Goal: Task Accomplishment & Management: Use online tool/utility

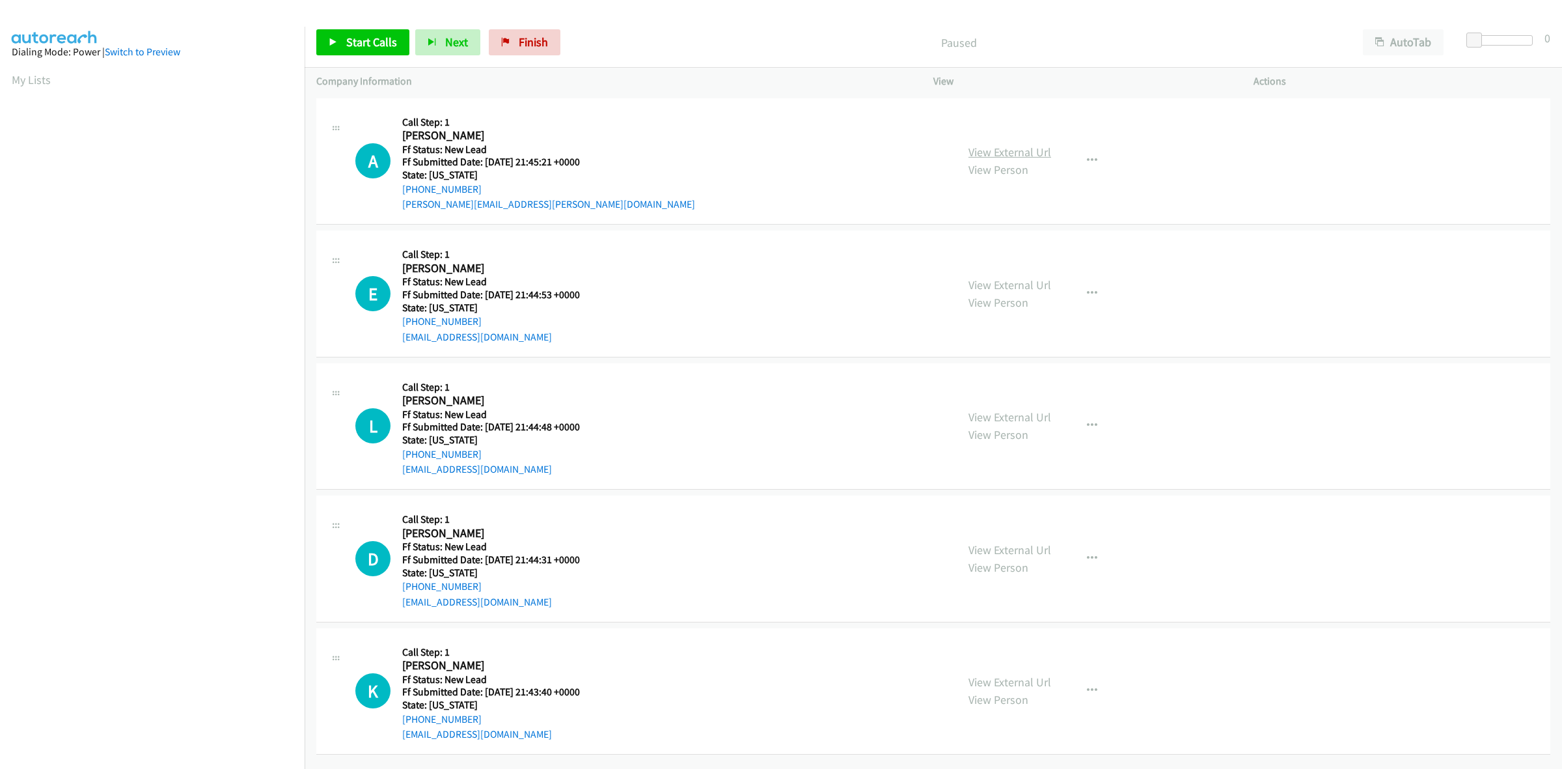
click at [994, 148] on link "View External Url" at bounding box center [1009, 151] width 83 height 15
click at [1009, 287] on link "View External Url" at bounding box center [1009, 284] width 83 height 15
click at [1014, 417] on link "View External Url" at bounding box center [1009, 416] width 83 height 15
click at [1036, 542] on link "View External Url" at bounding box center [1009, 549] width 83 height 15
click at [998, 677] on link "View External Url" at bounding box center [1009, 681] width 83 height 15
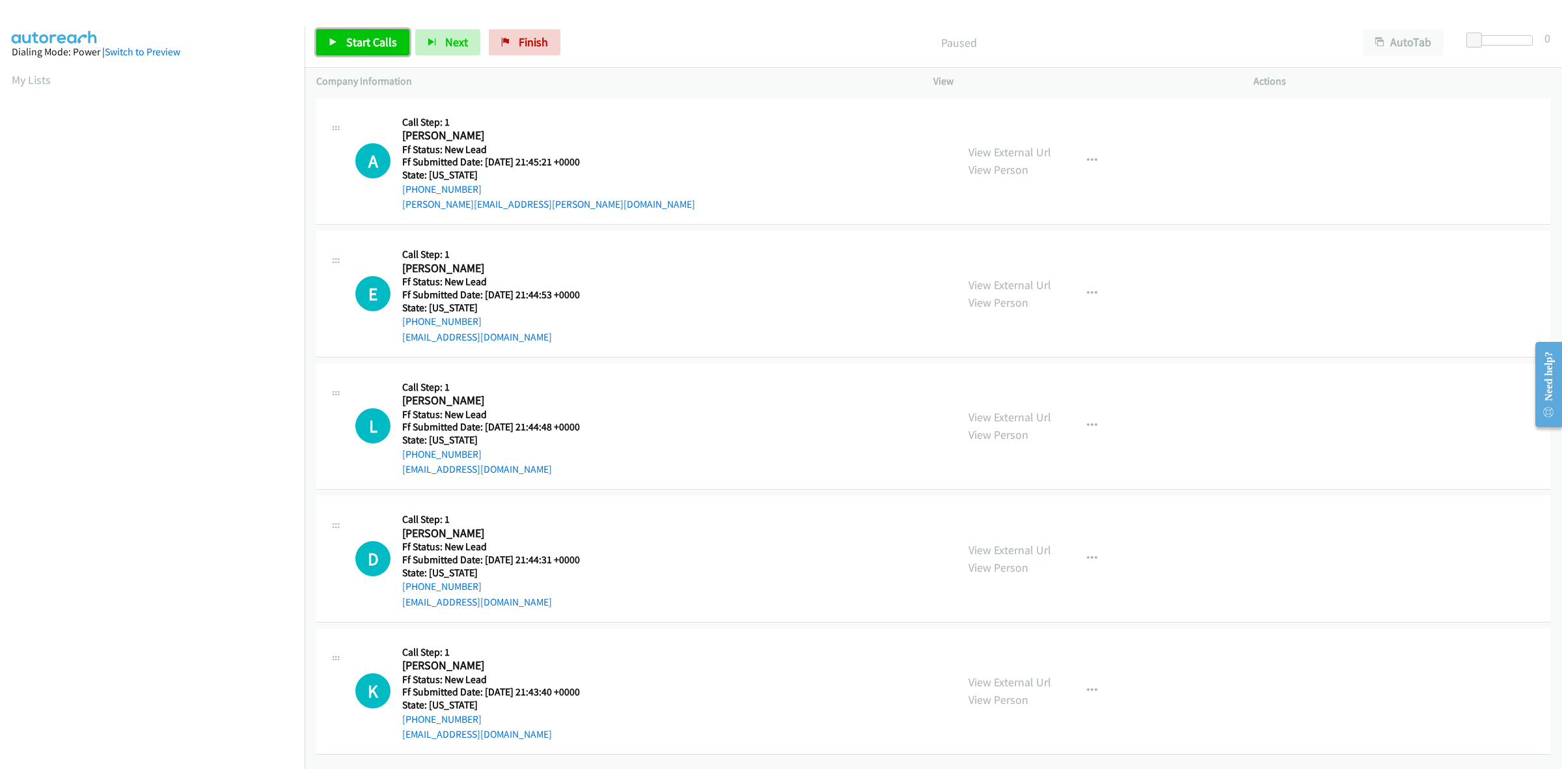
click at [343, 44] on link "Start Calls" at bounding box center [362, 42] width 93 height 26
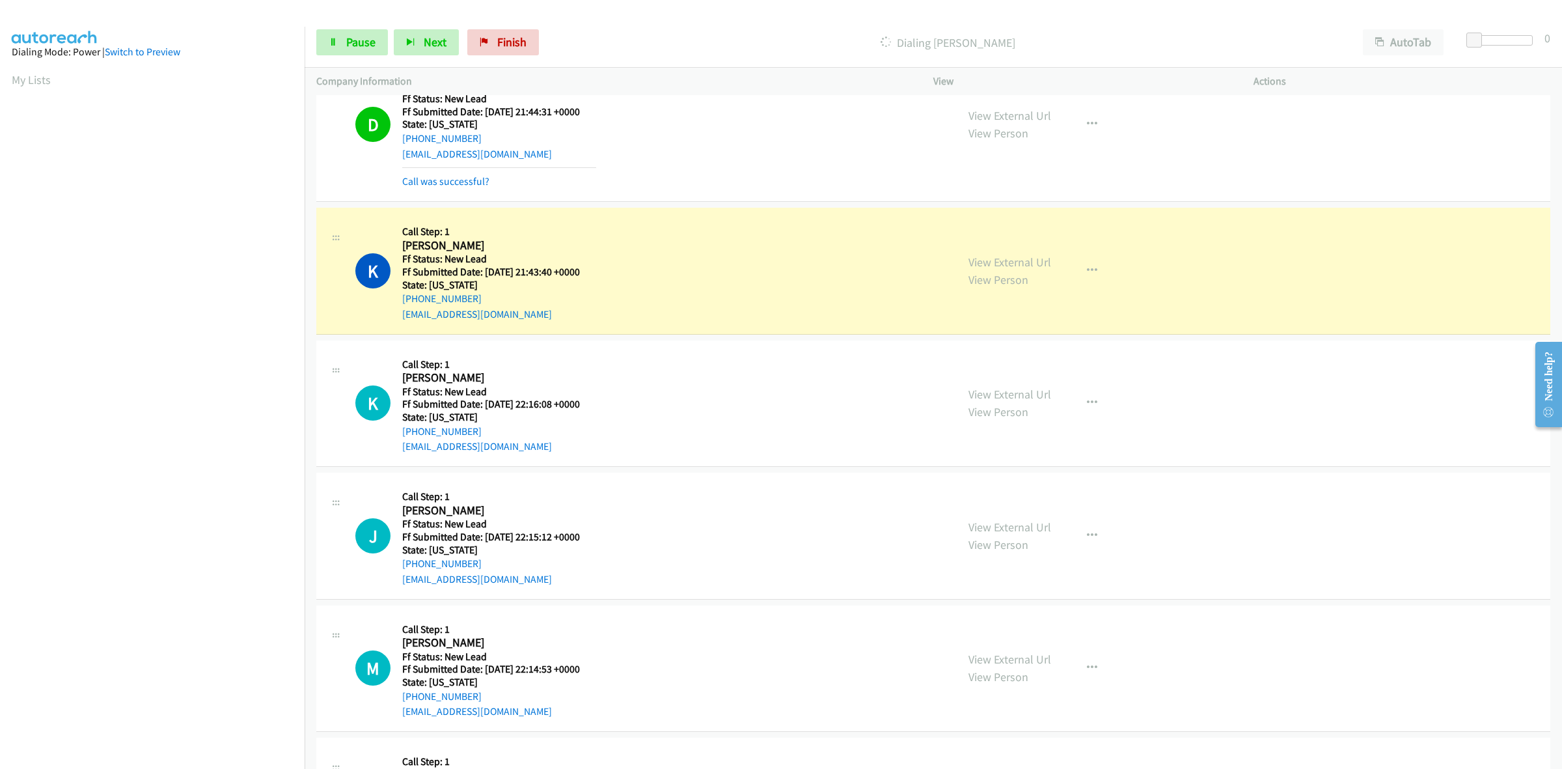
scroll to position [579, 0]
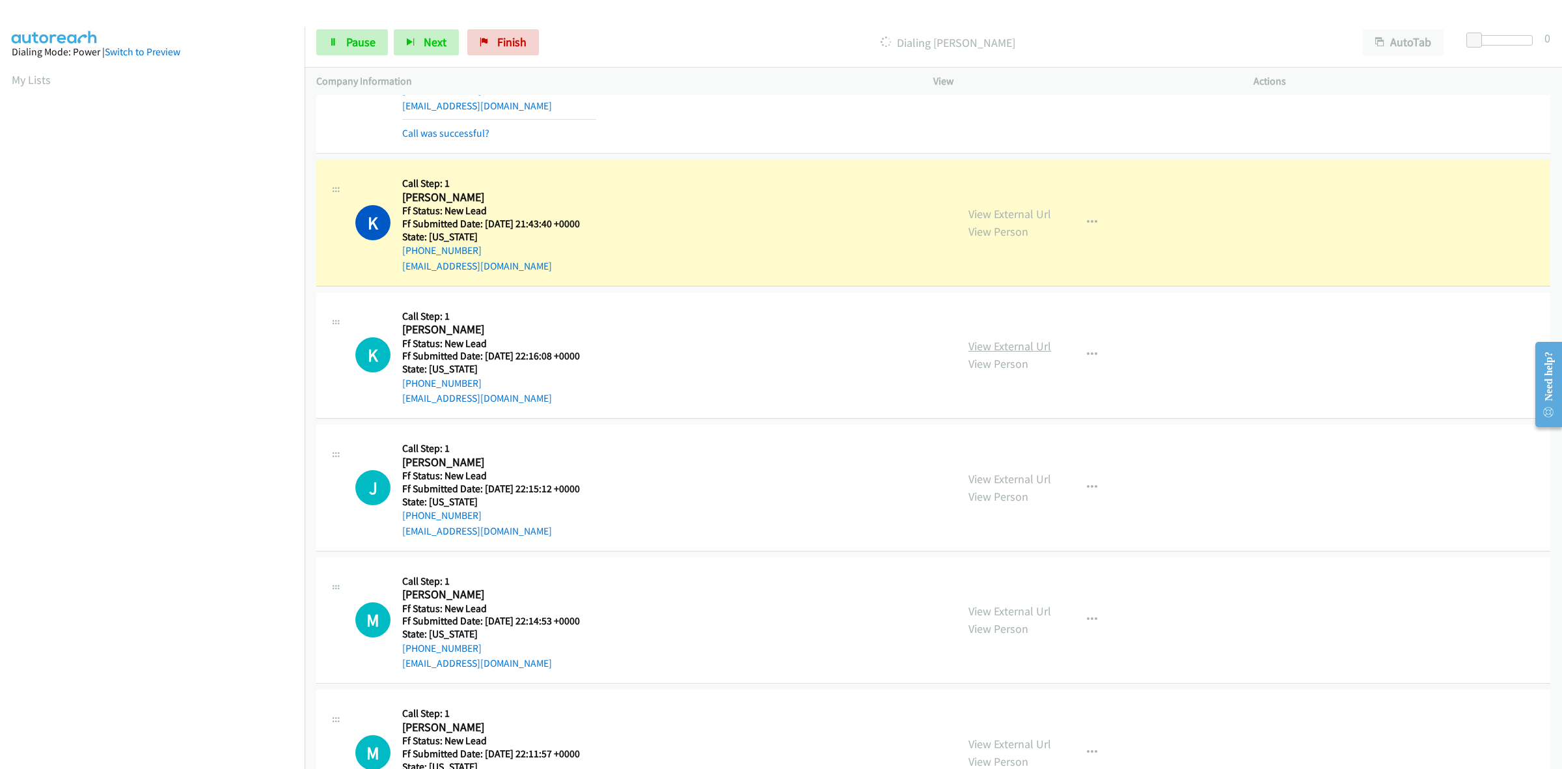
click at [1026, 346] on link "View External Url" at bounding box center [1009, 345] width 83 height 15
click at [991, 478] on link "View External Url" at bounding box center [1009, 478] width 83 height 15
click at [1012, 615] on link "View External Url" at bounding box center [1009, 610] width 83 height 15
click at [1003, 739] on link "View External Url" at bounding box center [1009, 743] width 83 height 15
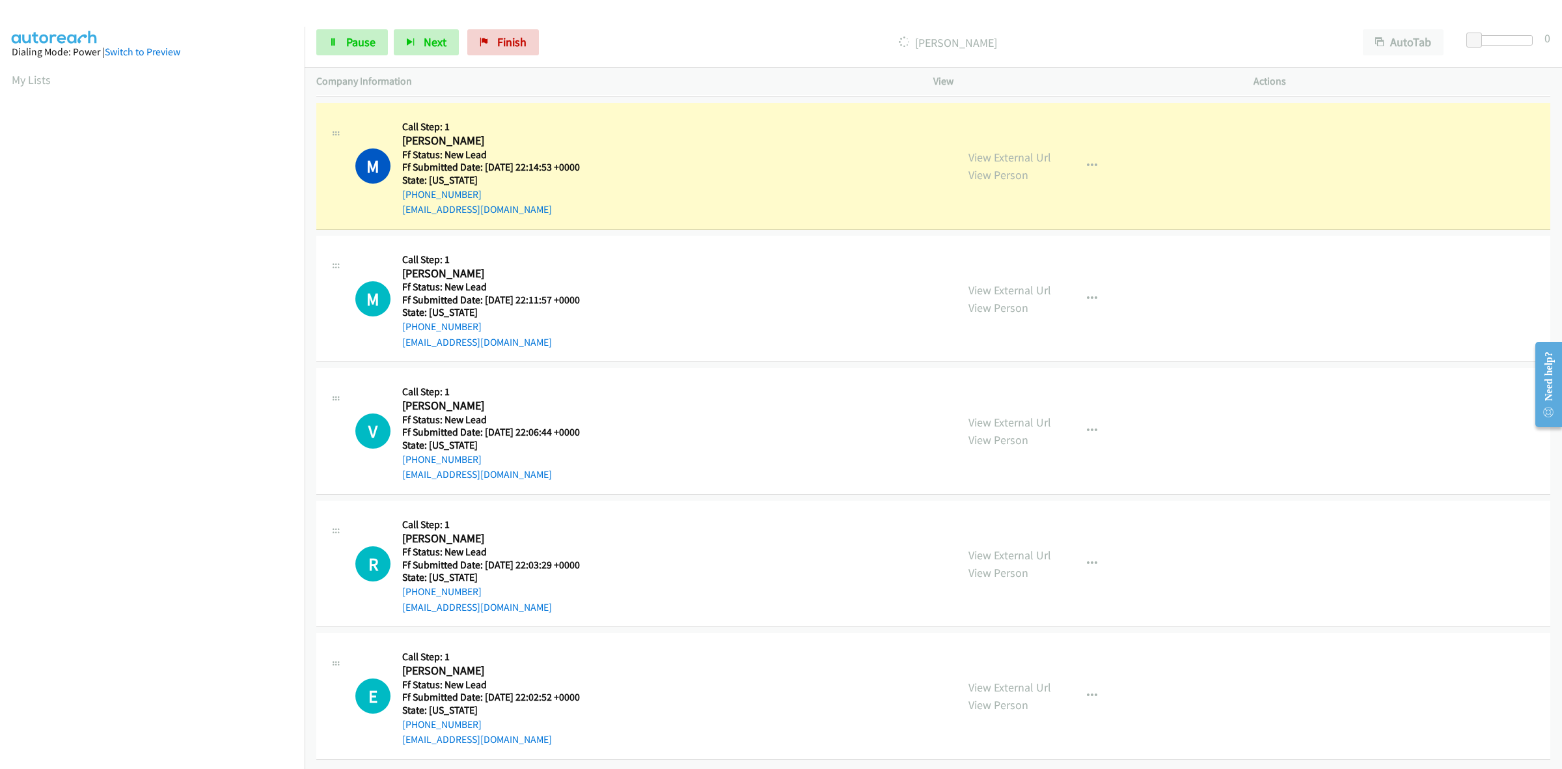
scroll to position [1130, 0]
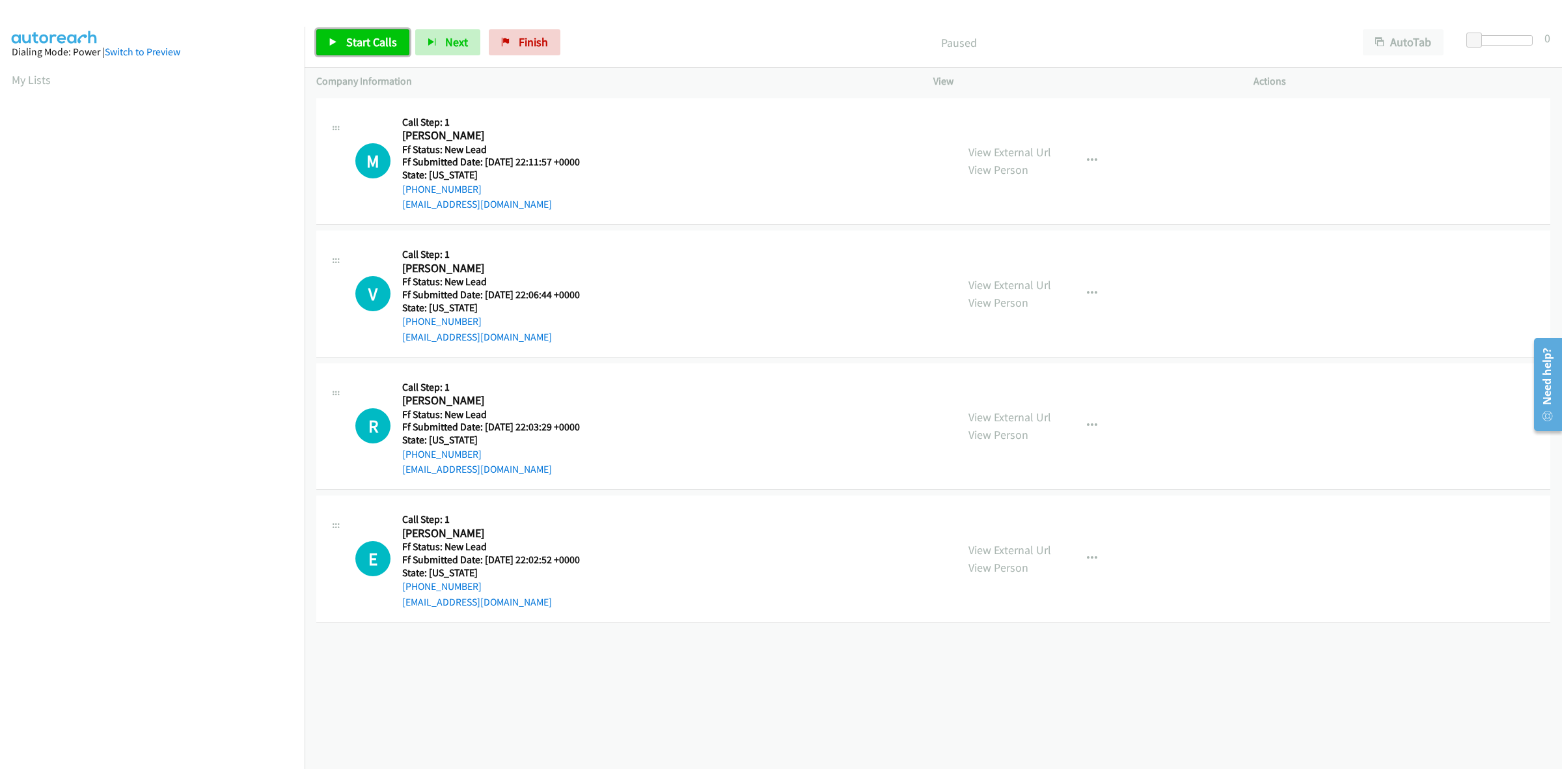
click at [350, 33] on link "Start Calls" at bounding box center [362, 42] width 93 height 26
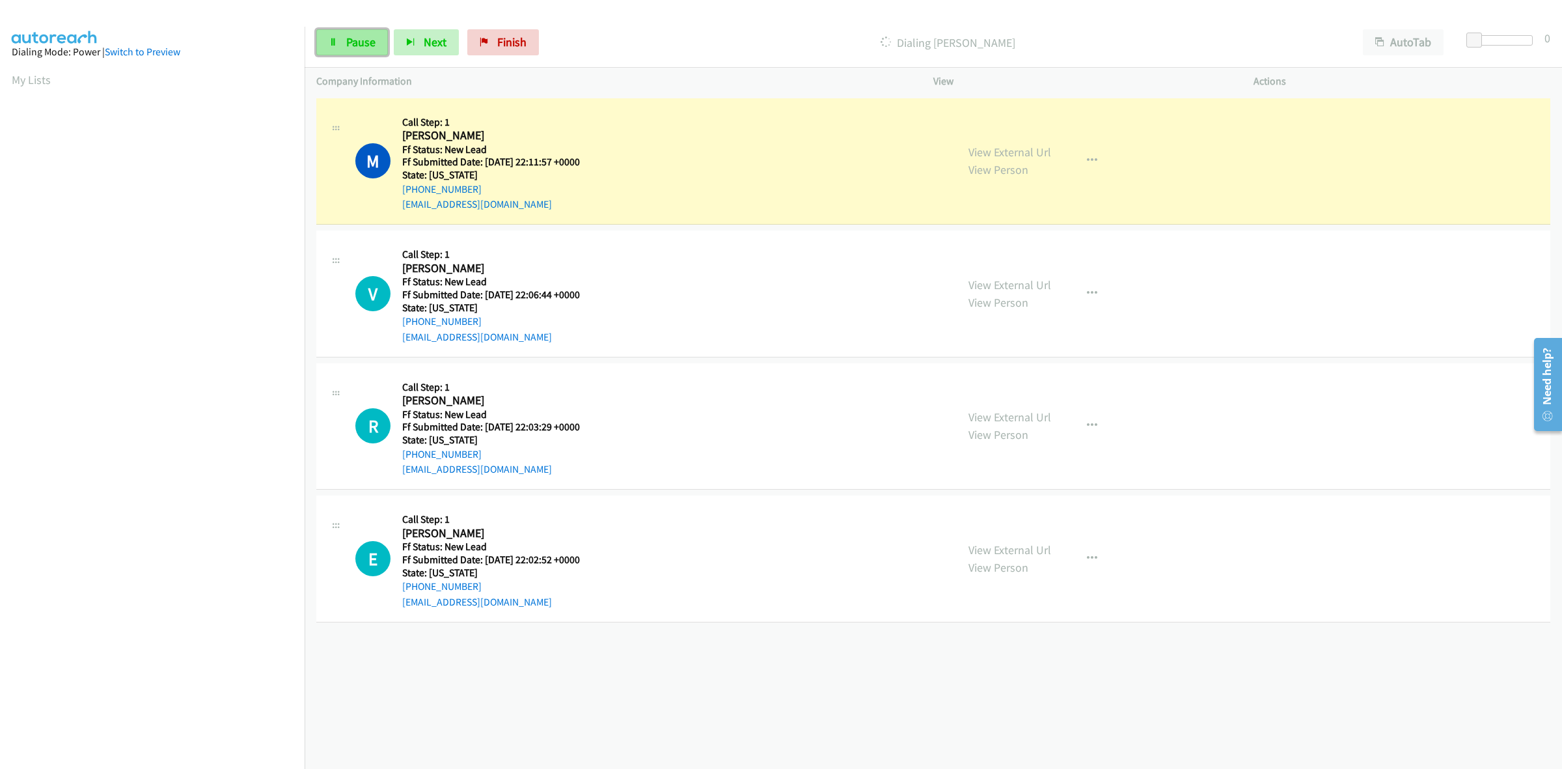
click at [336, 47] on link "Pause" at bounding box center [352, 42] width 72 height 26
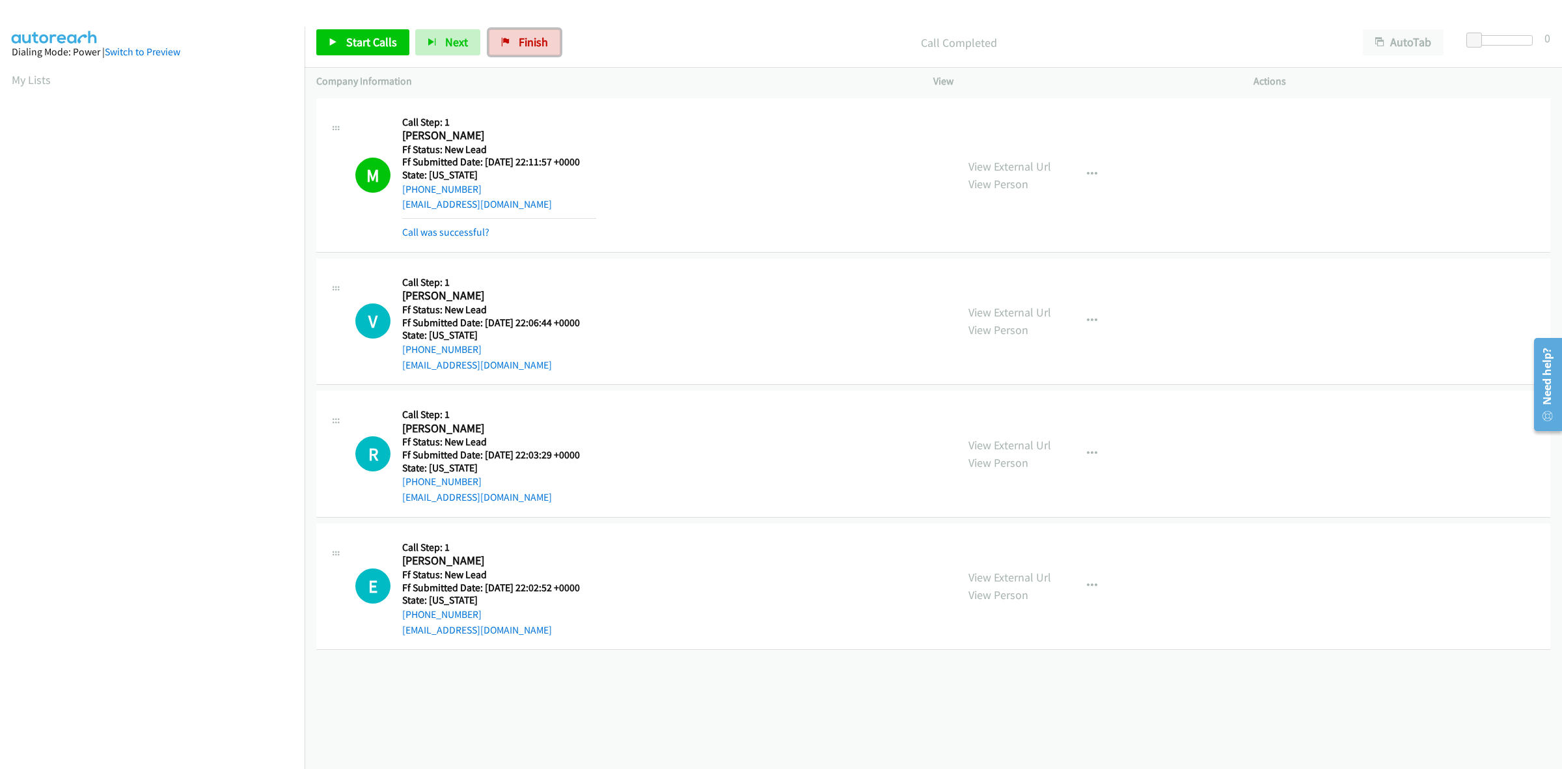
drag, startPoint x: 529, startPoint y: 46, endPoint x: 830, endPoint y: 80, distance: 303.3
click at [529, 46] on span "Finish" at bounding box center [533, 41] width 29 height 15
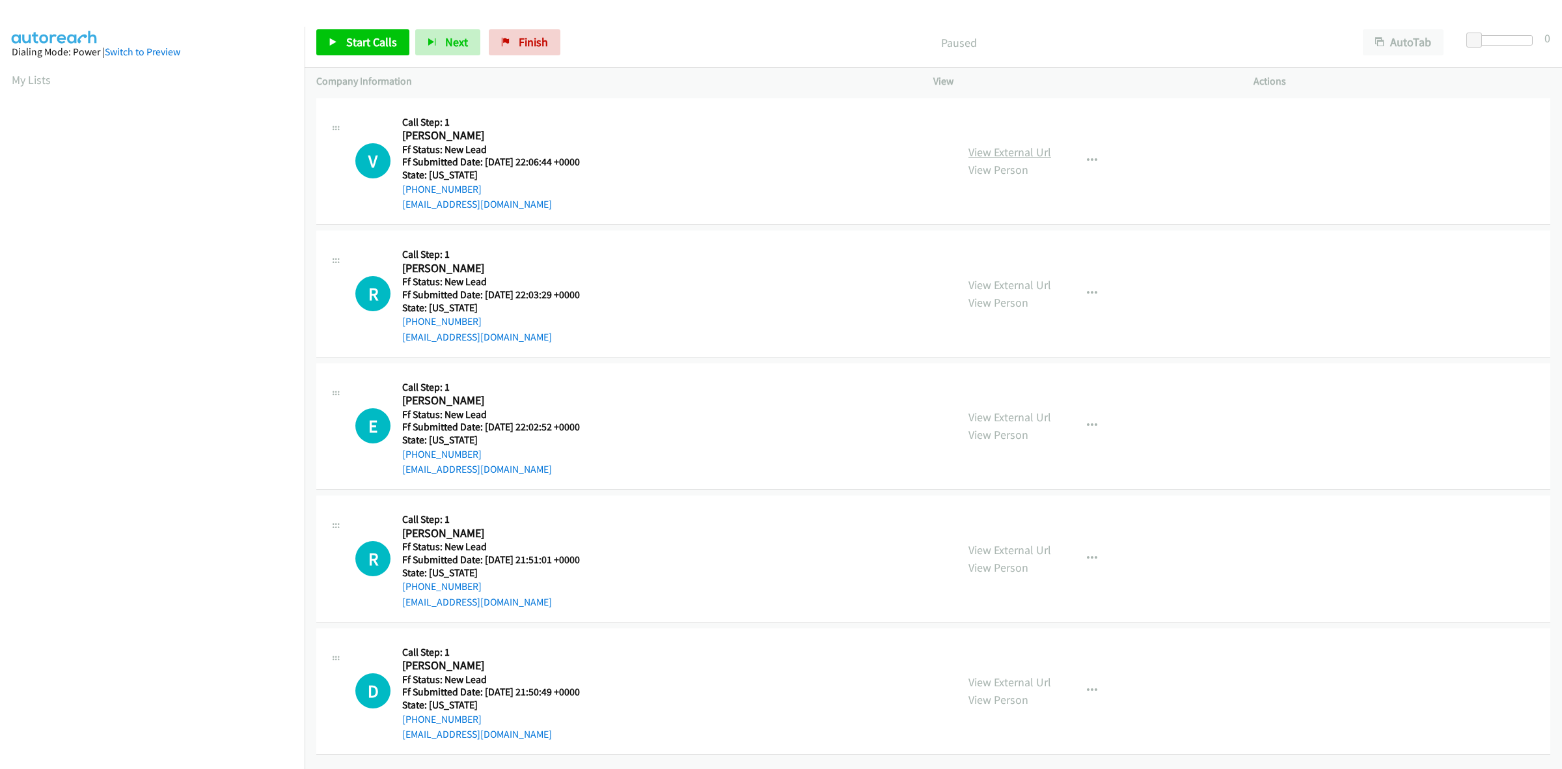
click at [1000, 150] on link "View External Url" at bounding box center [1009, 151] width 83 height 15
click at [1035, 280] on link "View External Url" at bounding box center [1009, 284] width 83 height 15
click at [987, 412] on link "View External Url" at bounding box center [1009, 416] width 83 height 15
click at [1015, 553] on link "View External Url" at bounding box center [1009, 549] width 83 height 15
click at [1010, 687] on link "View External Url" at bounding box center [1009, 681] width 83 height 15
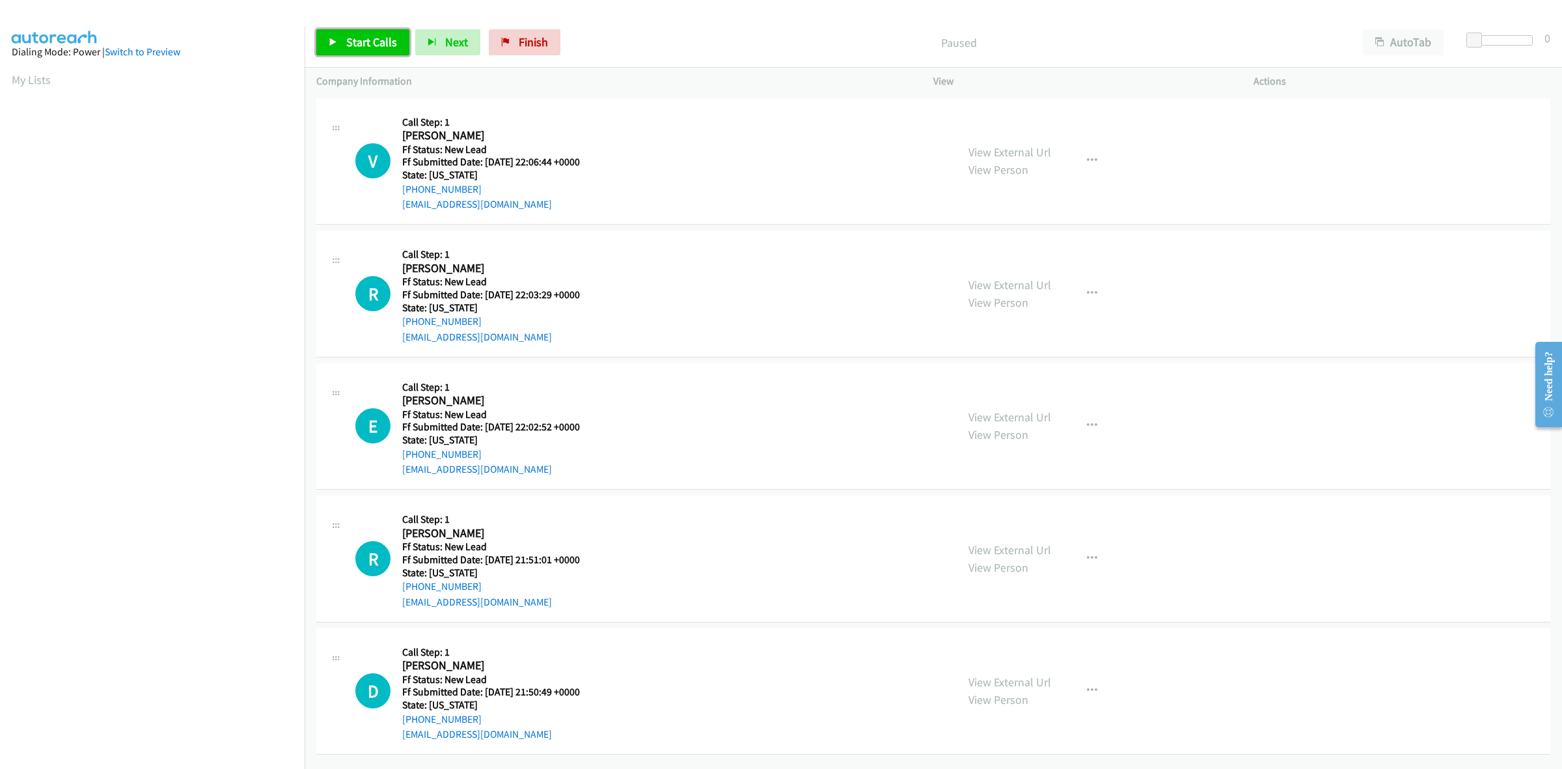
click at [377, 39] on span "Start Calls" at bounding box center [371, 41] width 51 height 15
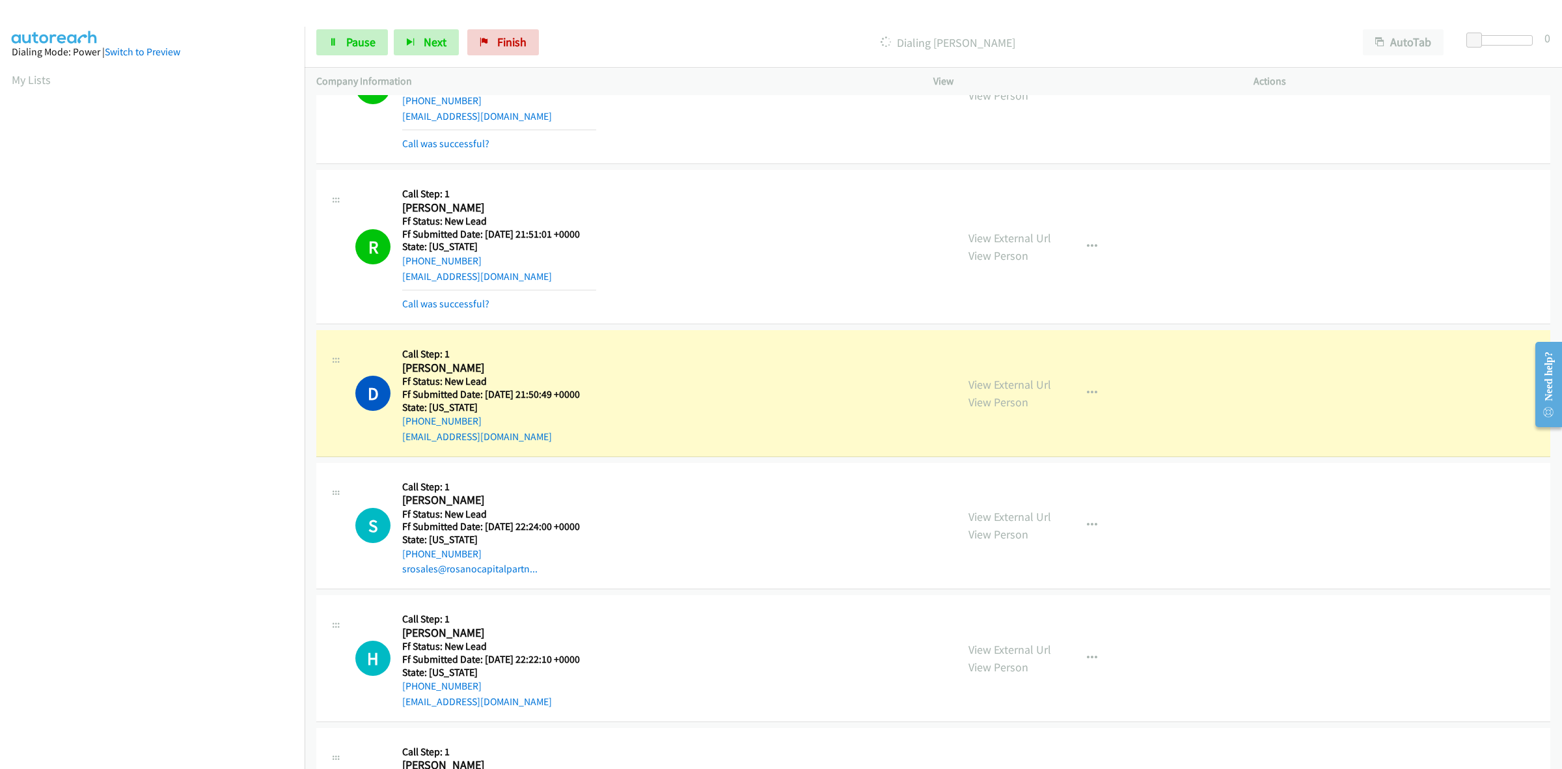
scroll to position [435, 0]
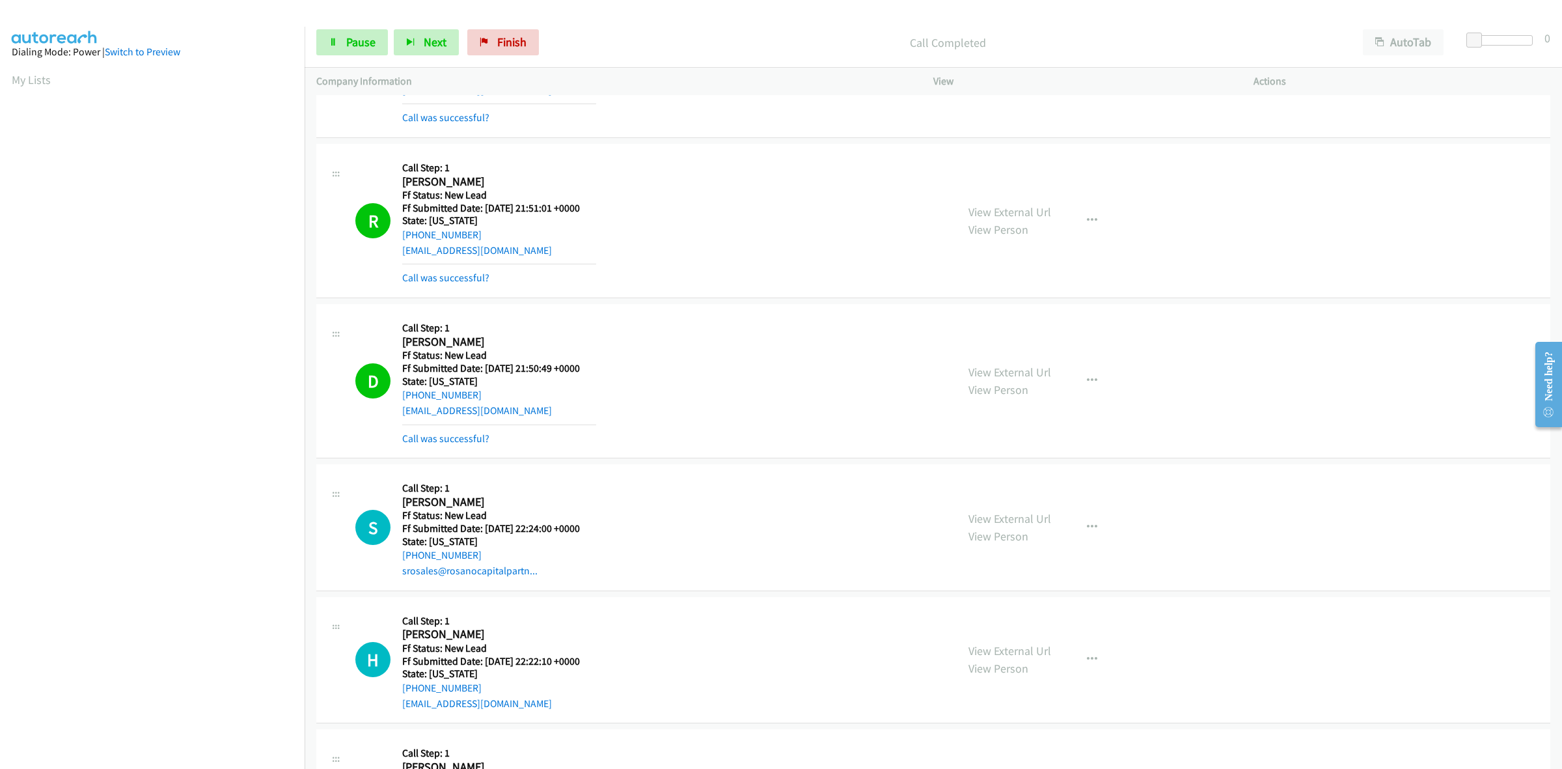
click at [1004, 485] on div "View External Url View Person View External Url Email Schedule/Manage Callback …" at bounding box center [1123, 527] width 332 height 103
click at [1006, 517] on link "View External Url" at bounding box center [1009, 518] width 83 height 15
click at [991, 646] on link "View External Url" at bounding box center [1009, 650] width 83 height 15
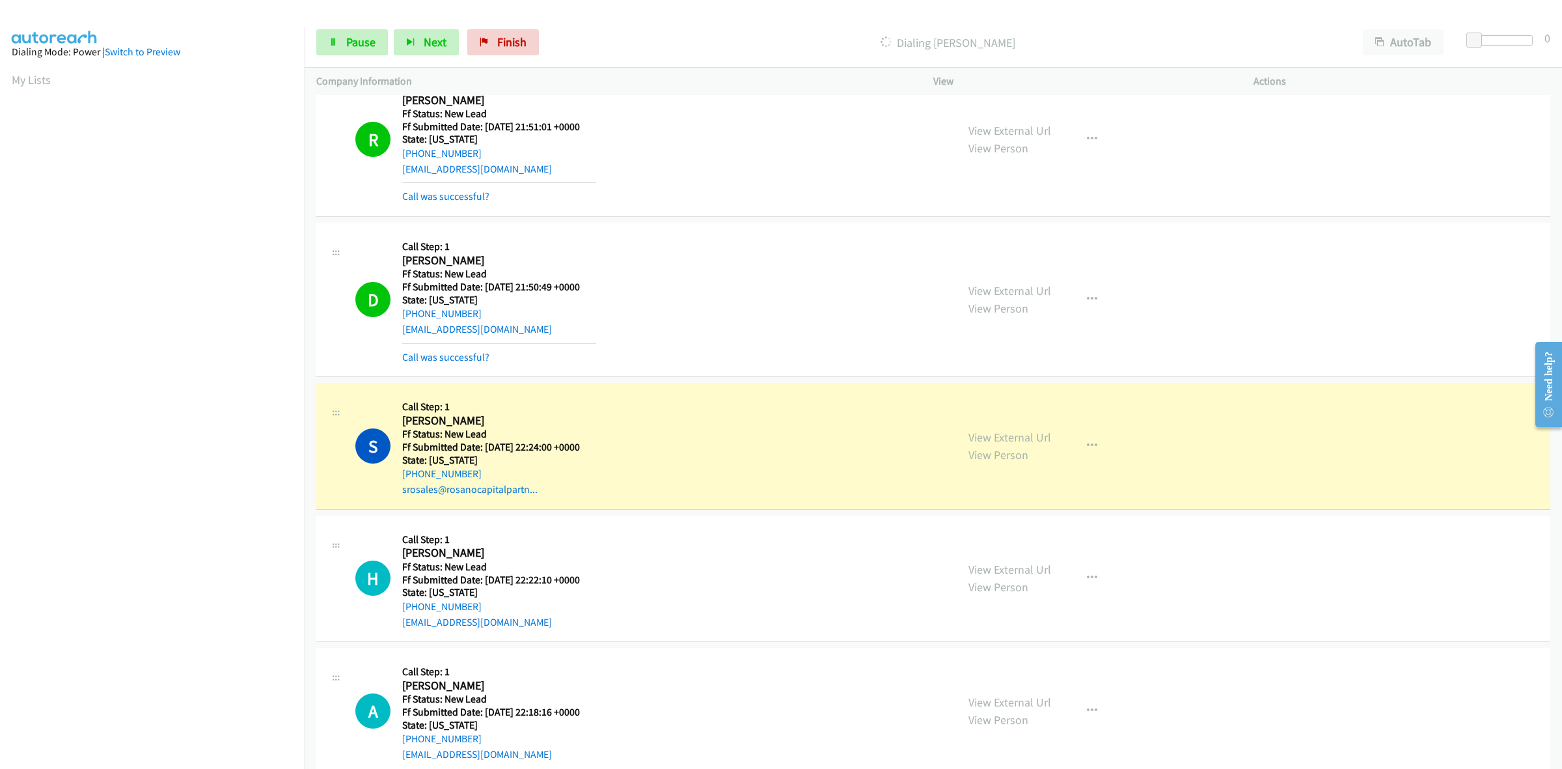
scroll to position [544, 0]
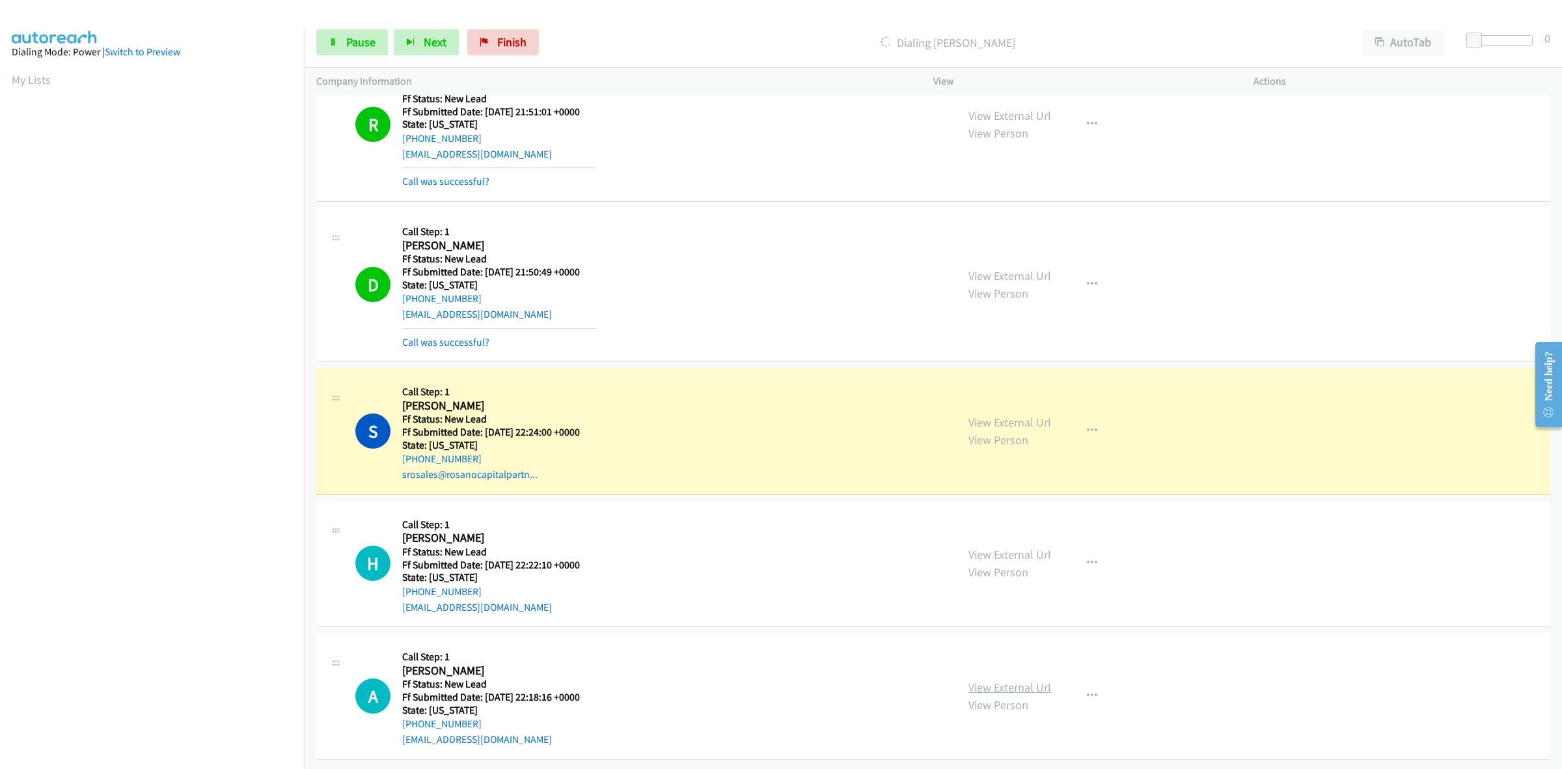
click at [1006, 679] on link "View External Url" at bounding box center [1009, 686] width 83 height 15
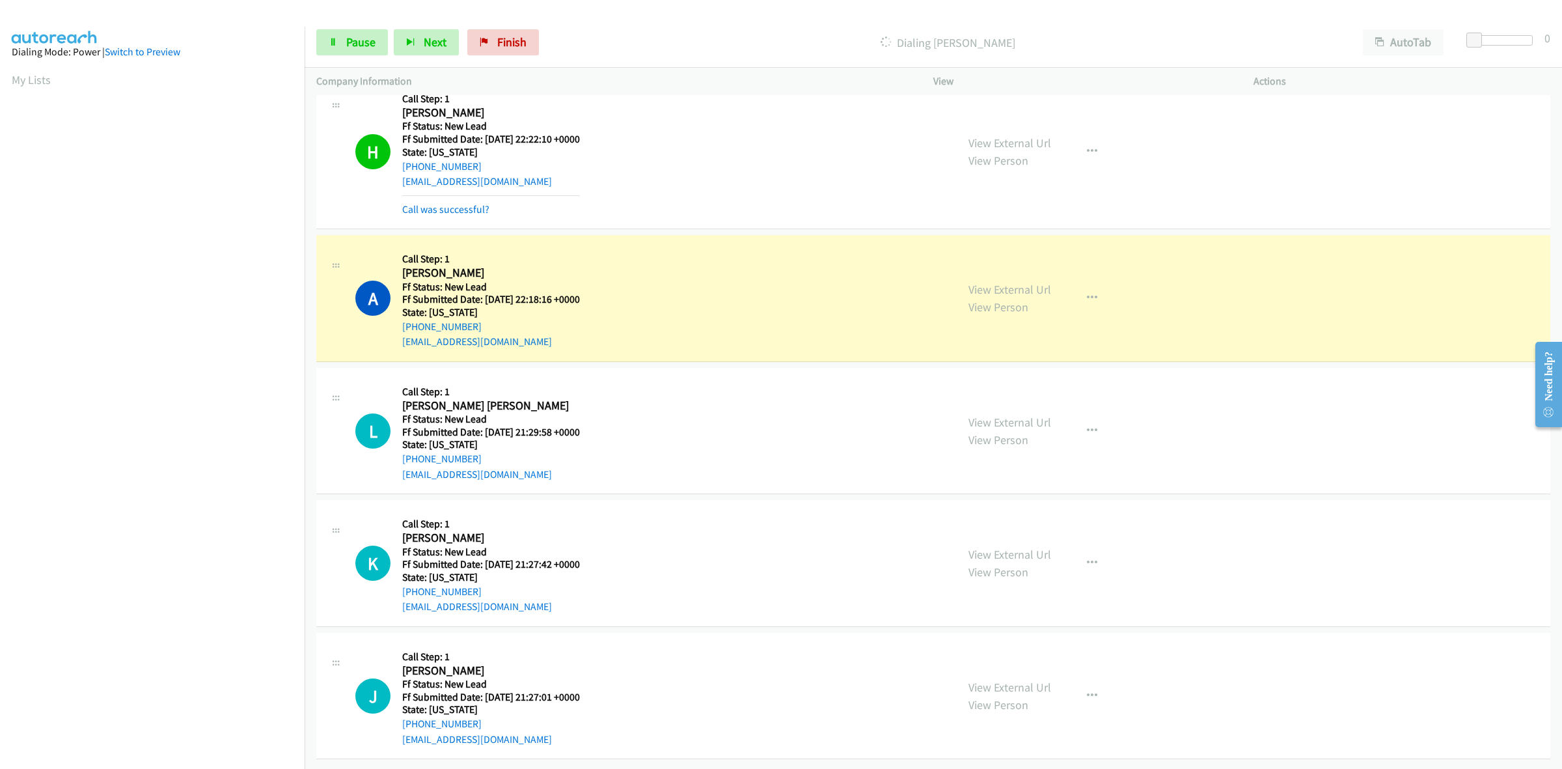
scroll to position [997, 0]
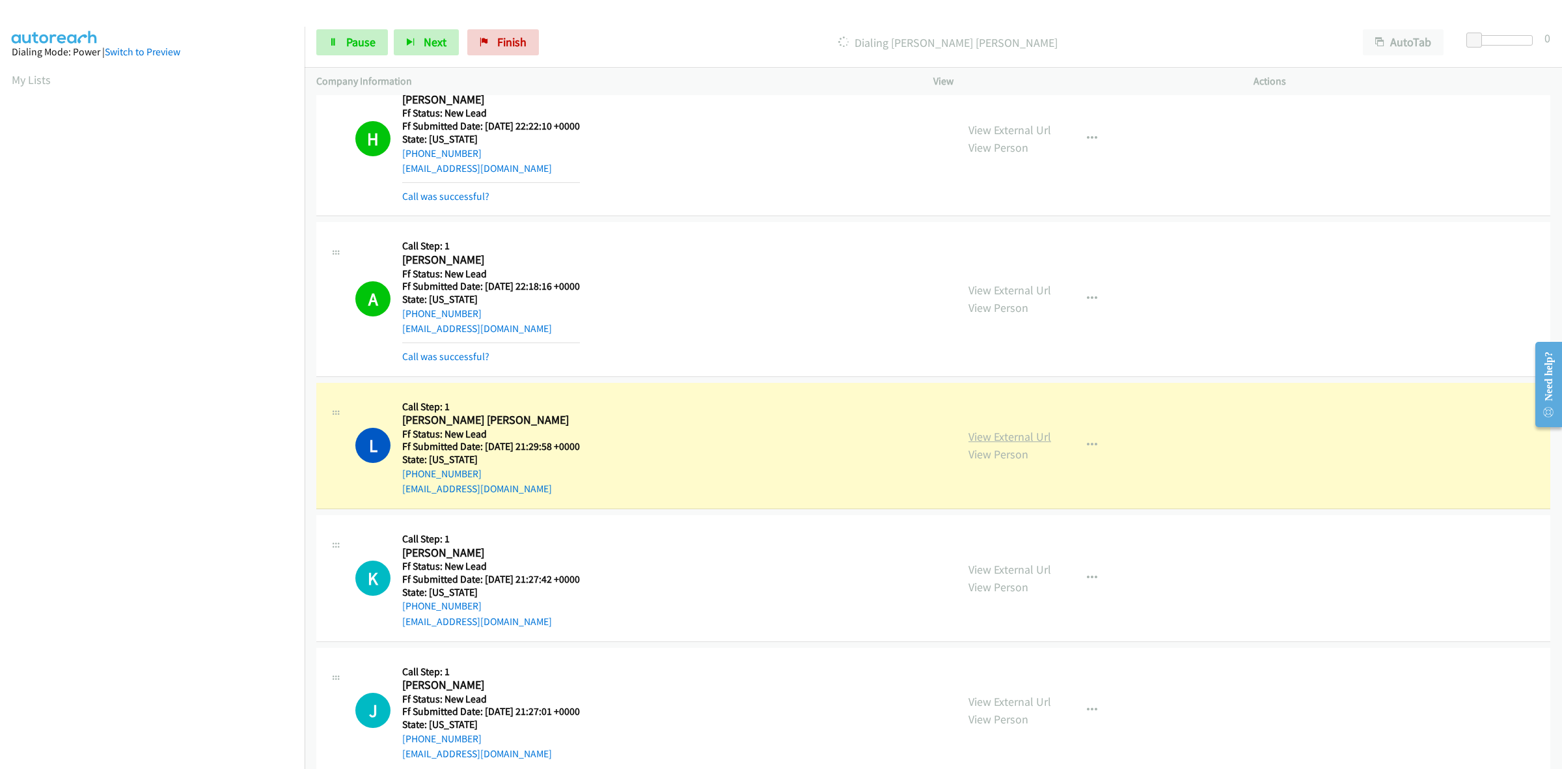
click at [1020, 437] on link "View External Url" at bounding box center [1009, 436] width 83 height 15
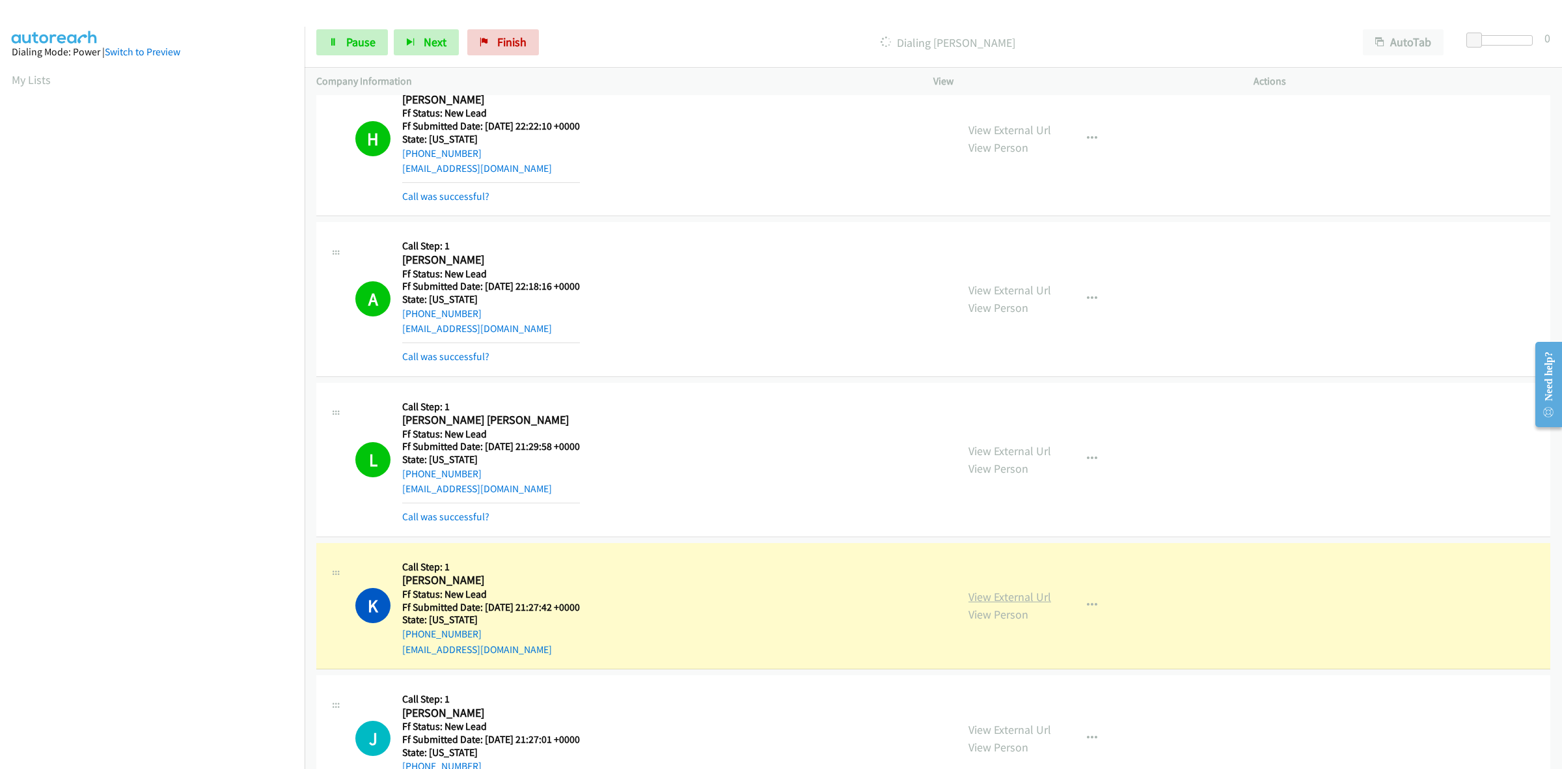
click at [1026, 591] on link "View External Url" at bounding box center [1009, 596] width 83 height 15
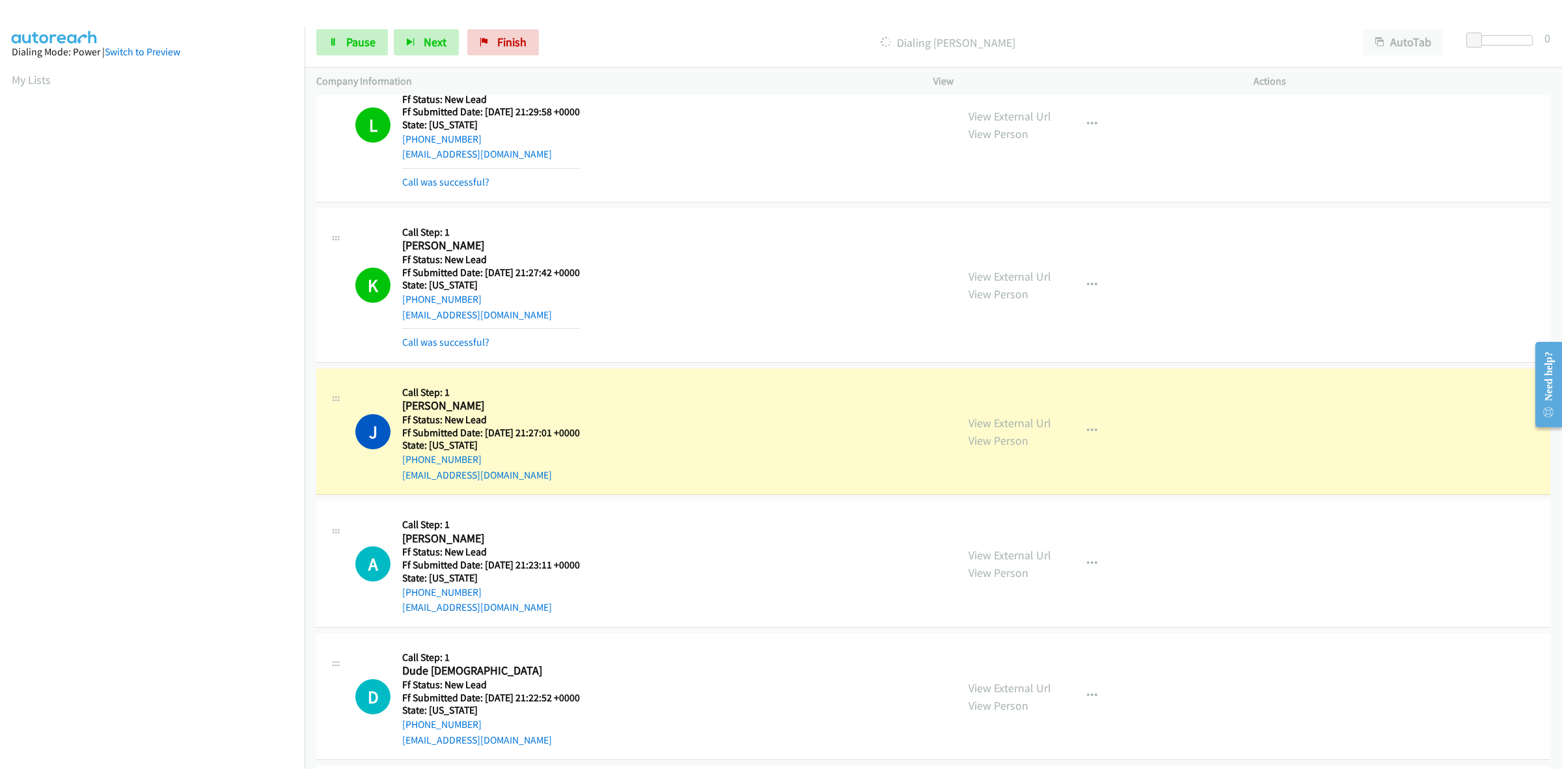
scroll to position [1404, 0]
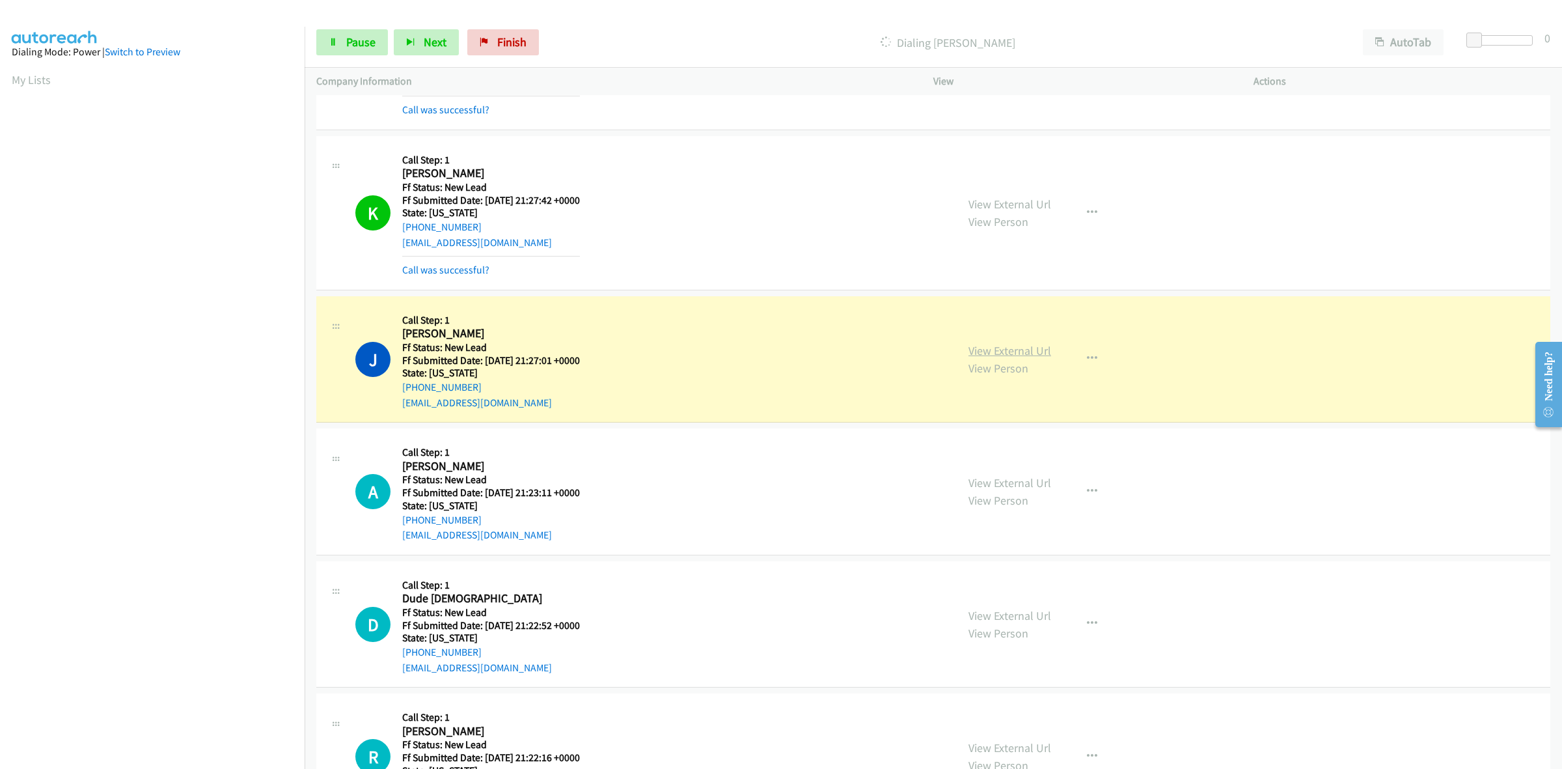
click at [1002, 349] on link "View External Url" at bounding box center [1009, 350] width 83 height 15
click at [1030, 488] on link "View External Url" at bounding box center [1009, 482] width 83 height 15
click at [1007, 614] on link "View External Url" at bounding box center [1009, 615] width 83 height 15
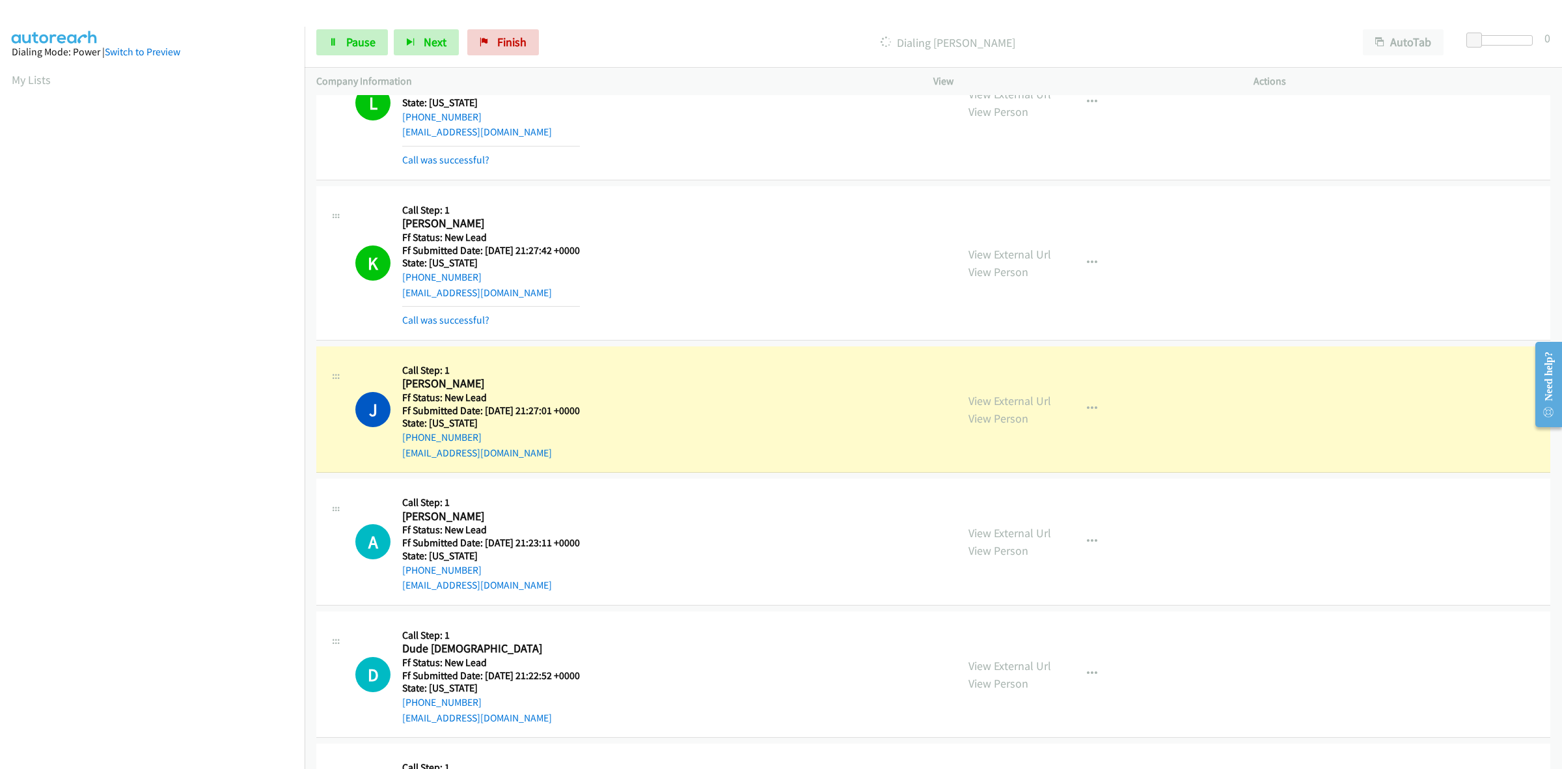
scroll to position [1479, 0]
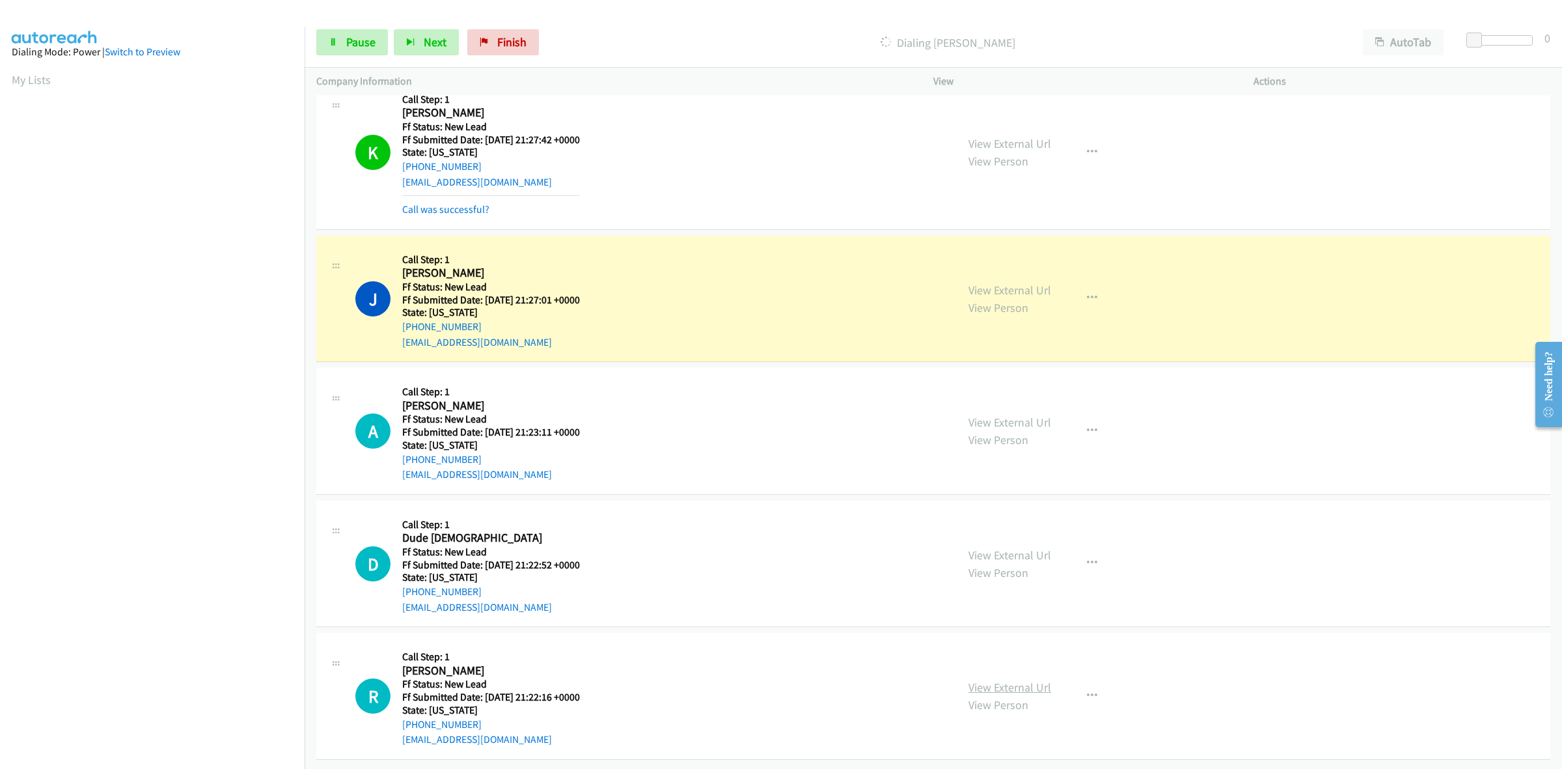
click at [996, 679] on link "View External Url" at bounding box center [1009, 686] width 83 height 15
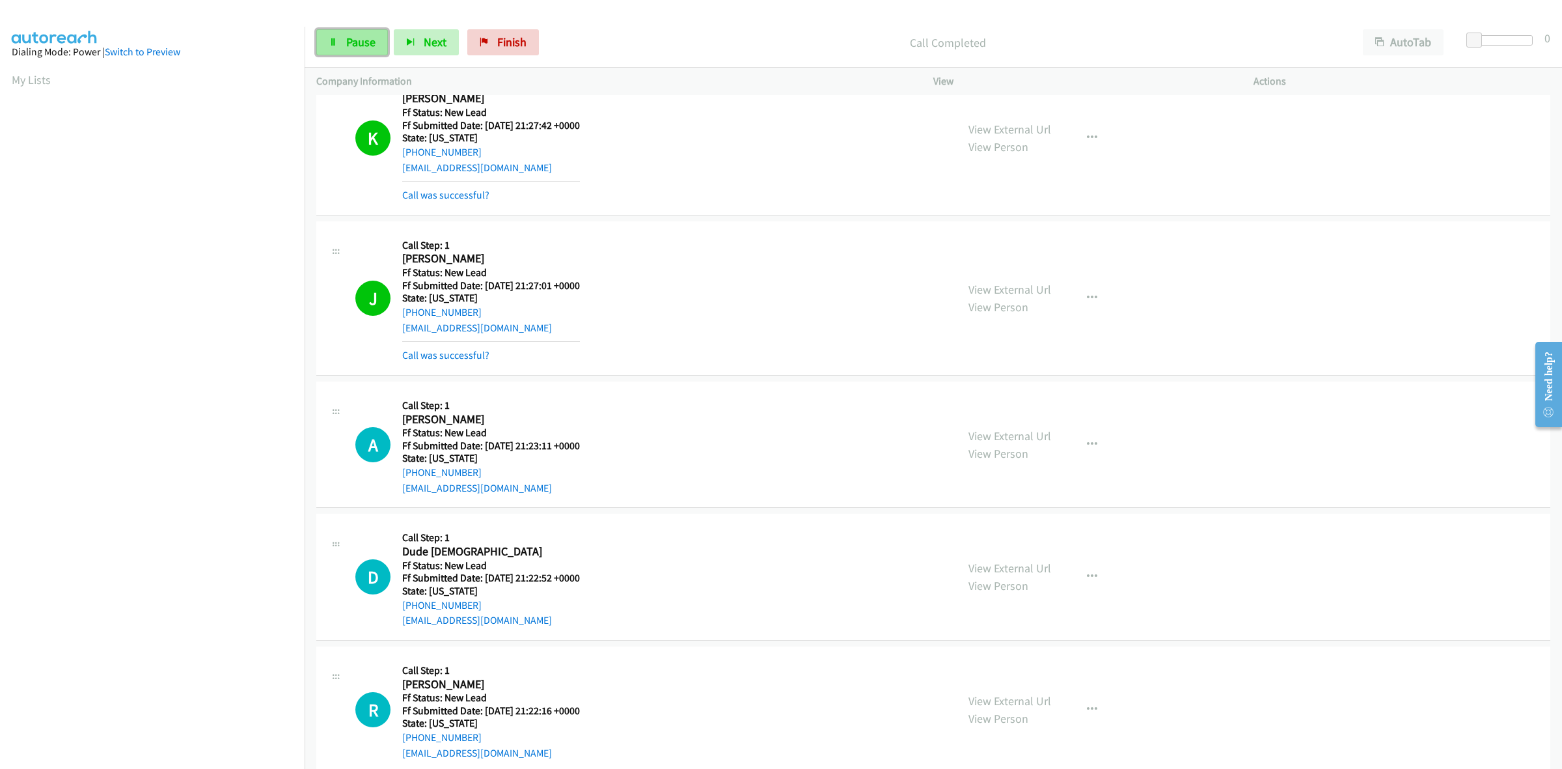
click at [348, 40] on span "Pause" at bounding box center [360, 41] width 29 height 15
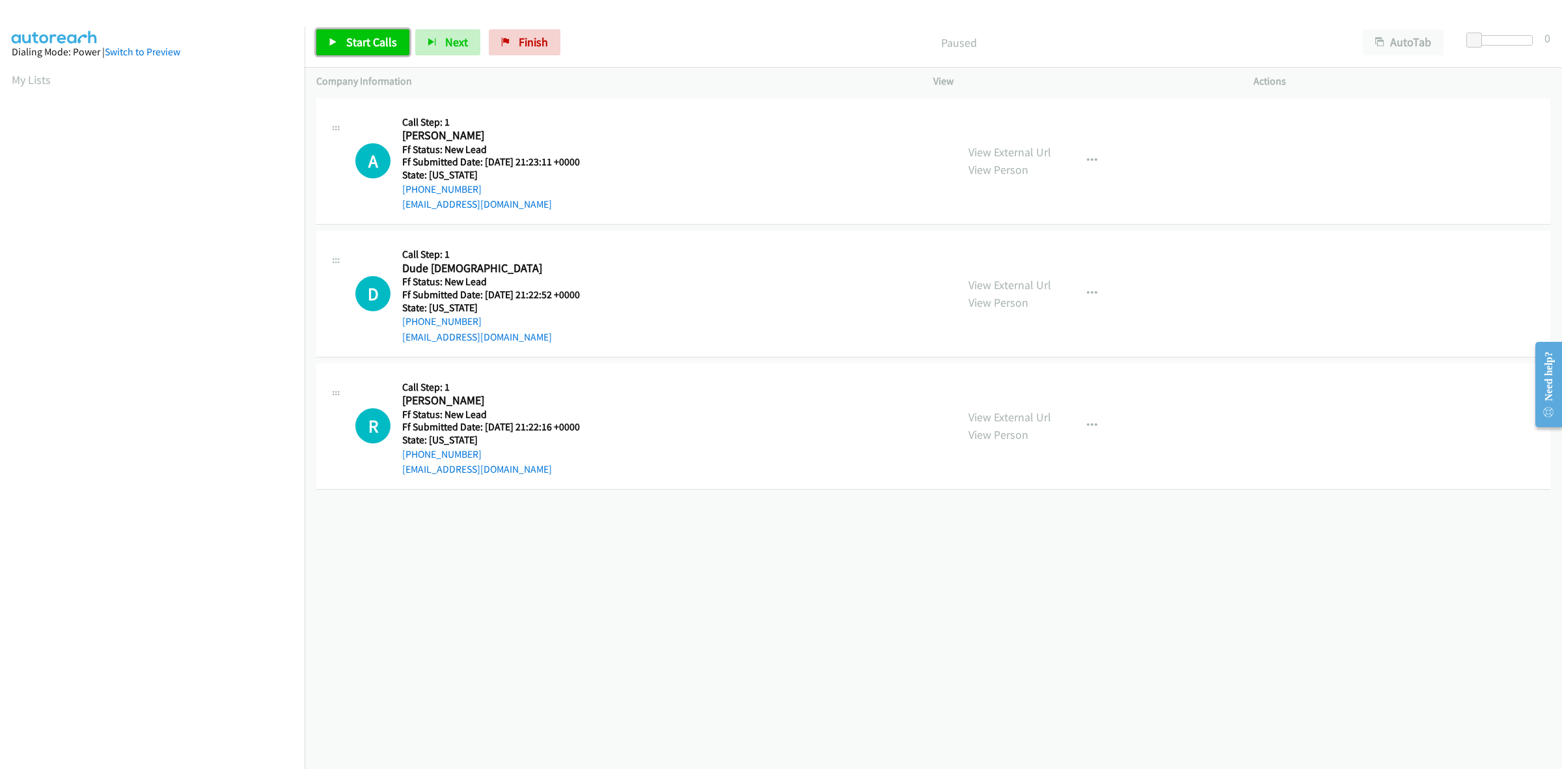
click at [369, 33] on link "Start Calls" at bounding box center [362, 42] width 93 height 26
click at [347, 48] on span "Pause" at bounding box center [360, 41] width 29 height 15
click at [359, 47] on span "Start Calls" at bounding box center [371, 41] width 51 height 15
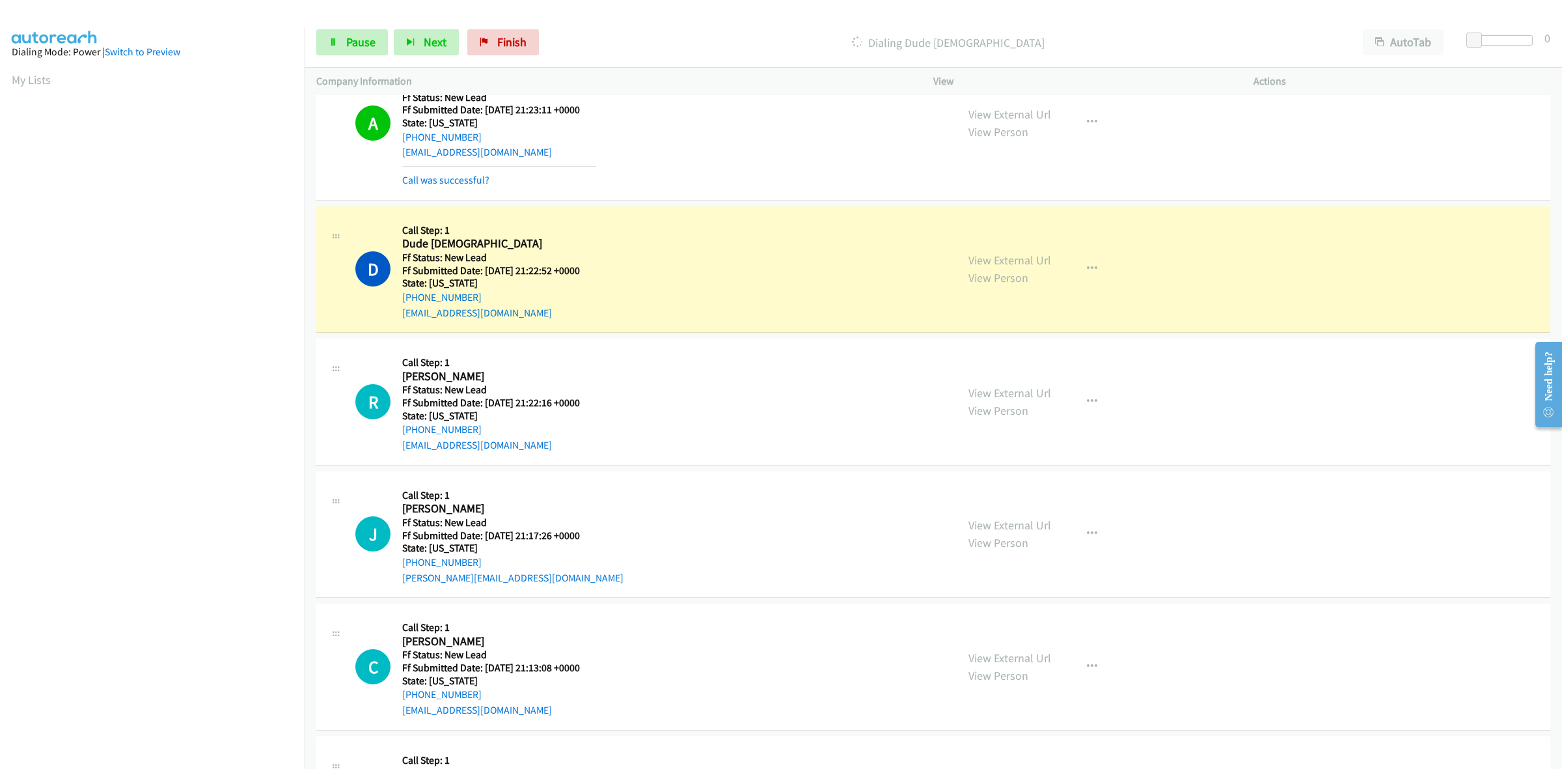
scroll to position [167, 0]
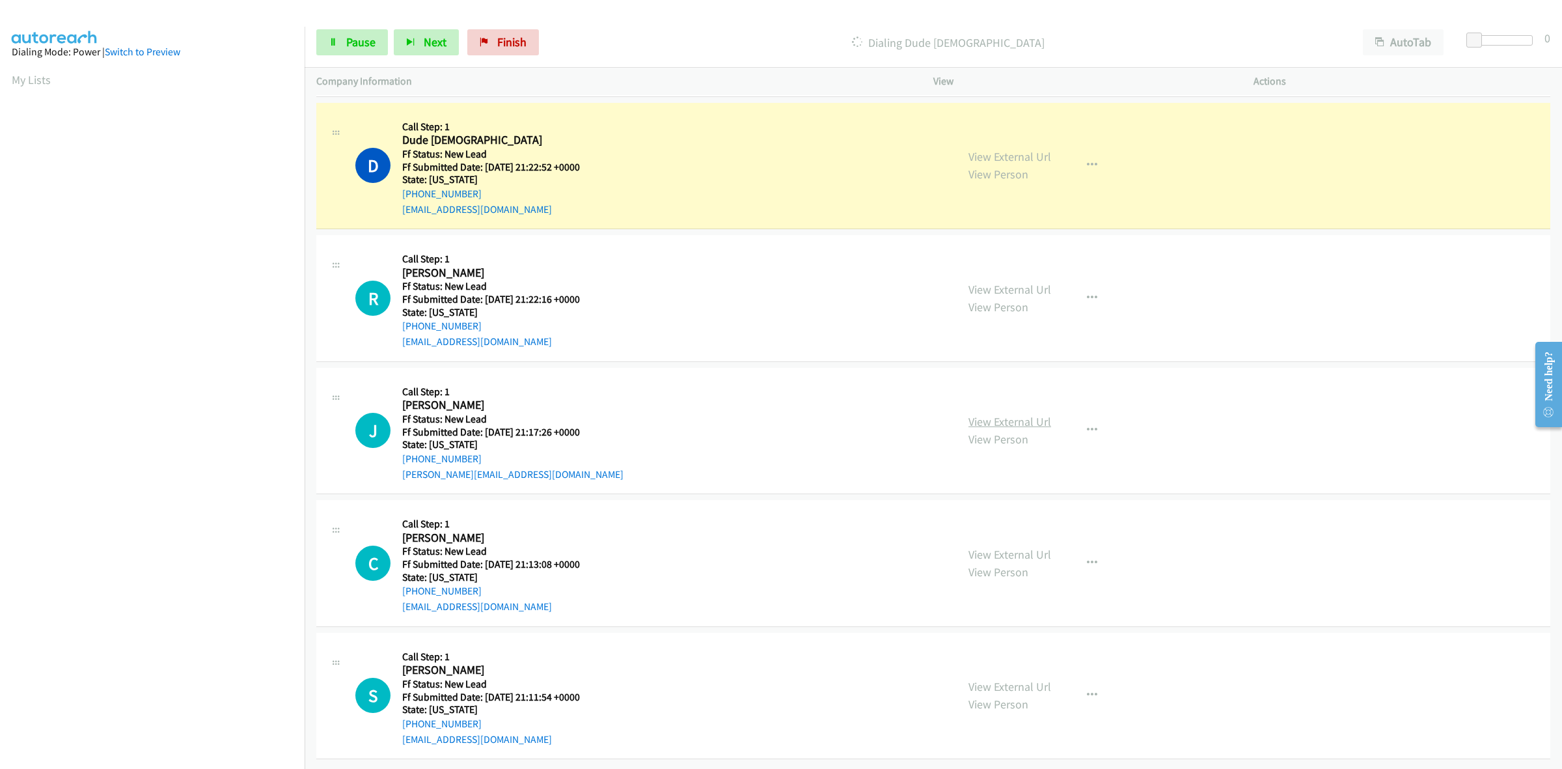
click at [1036, 414] on link "View External Url" at bounding box center [1009, 421] width 83 height 15
click at [1013, 547] on link "View External Url" at bounding box center [1009, 554] width 83 height 15
click at [1020, 679] on link "View External Url" at bounding box center [1009, 686] width 83 height 15
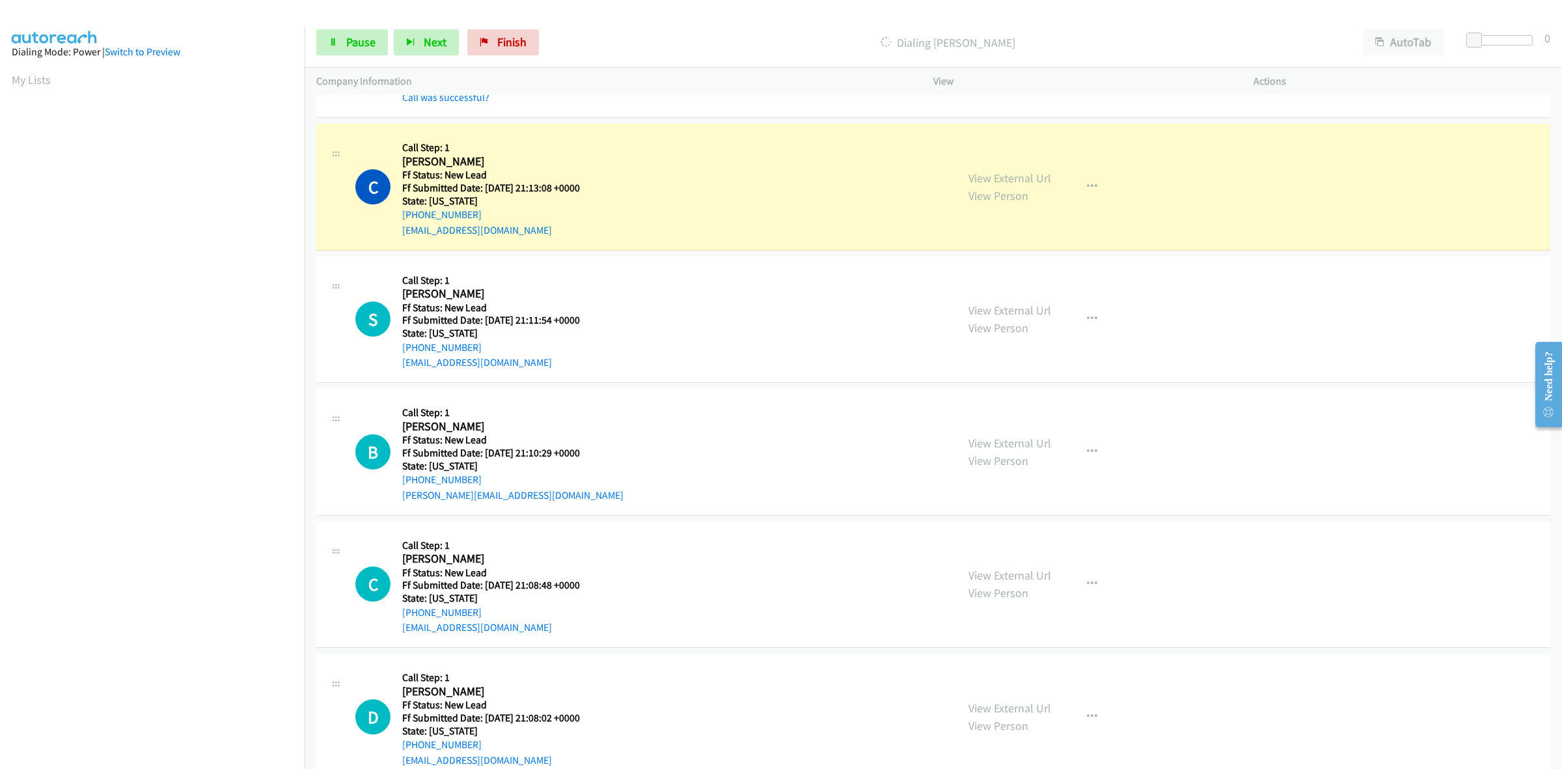
scroll to position [649, 0]
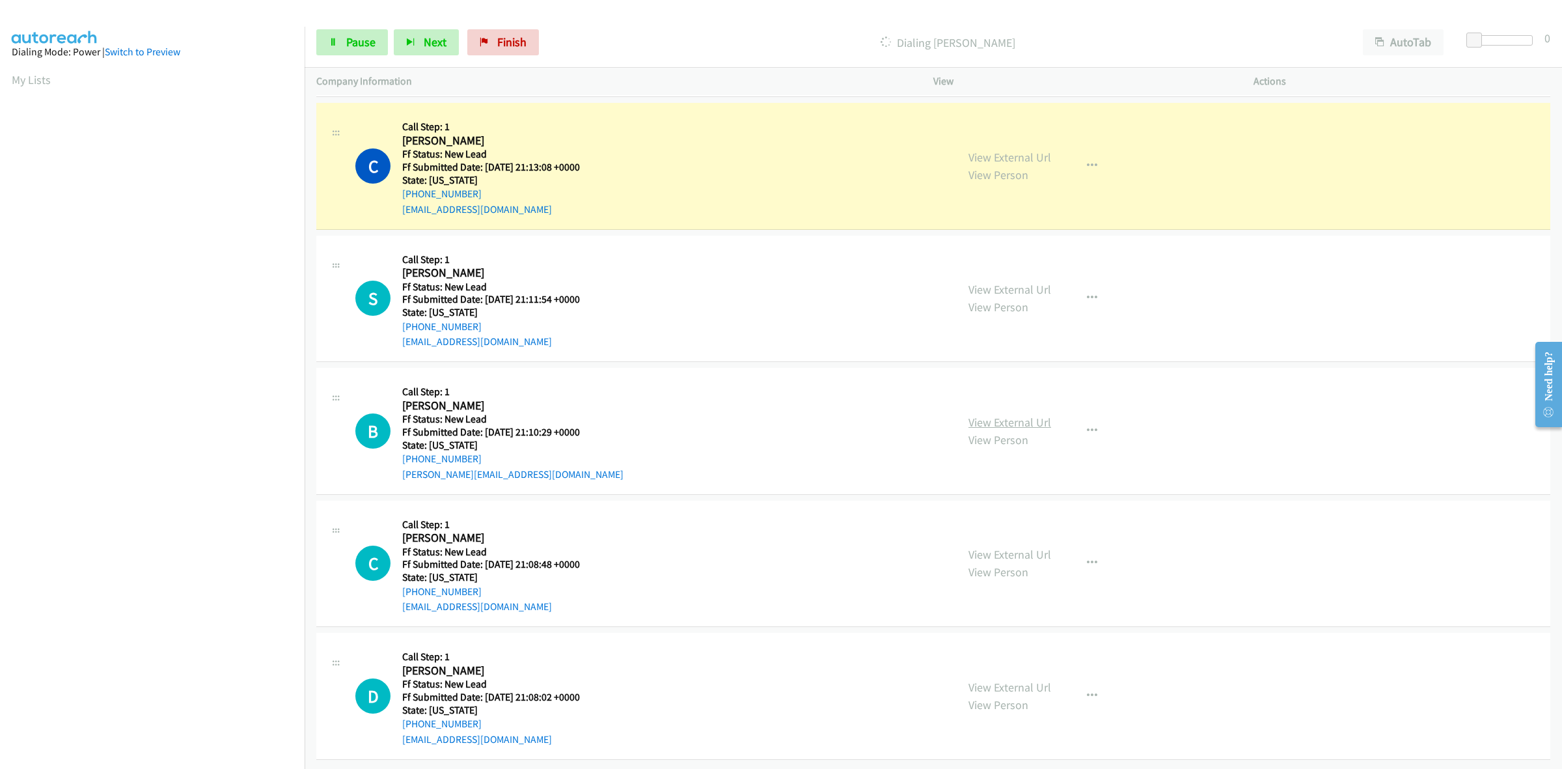
click at [1013, 415] on link "View External Url" at bounding box center [1009, 422] width 83 height 15
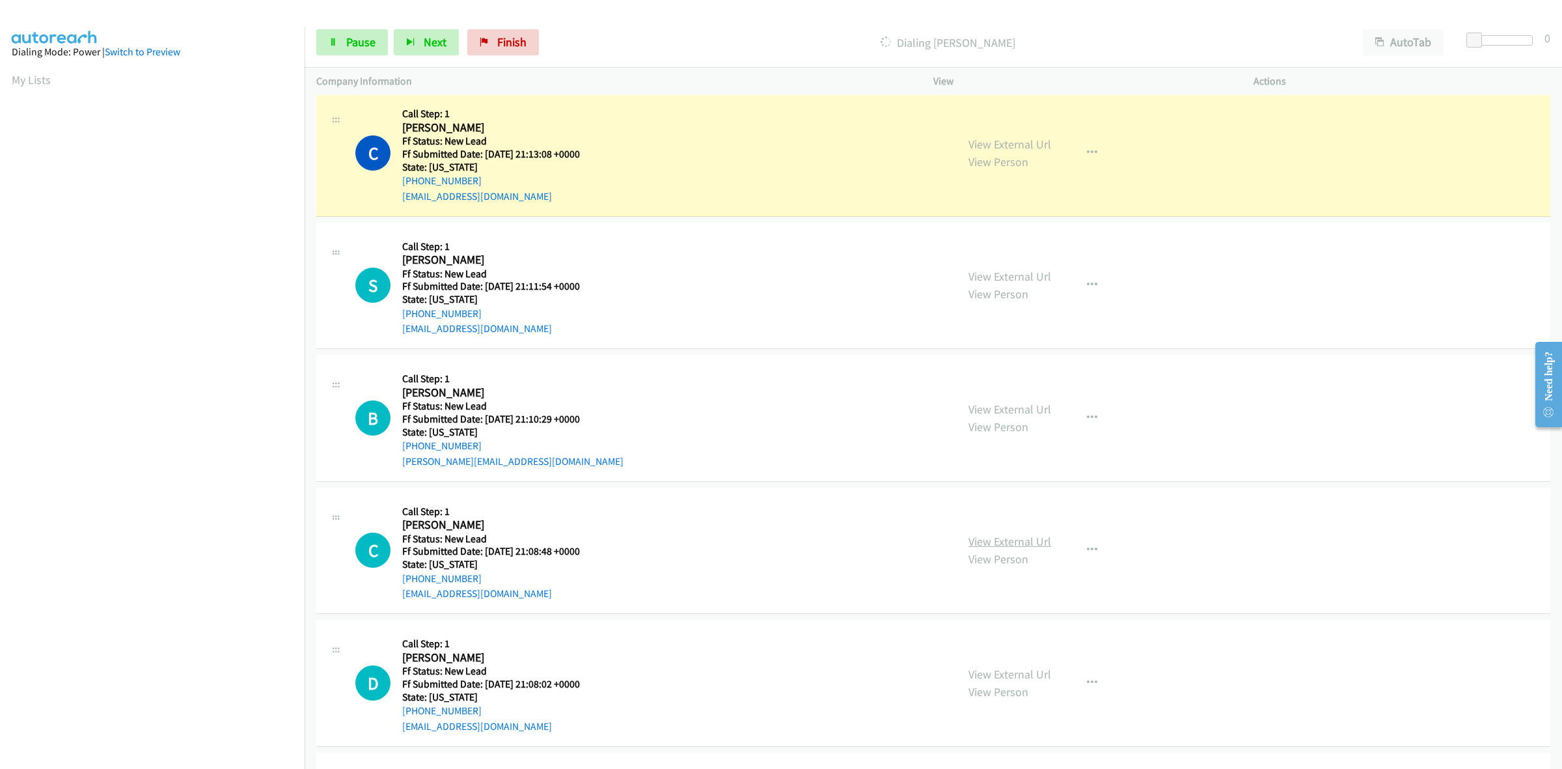
click at [992, 541] on link "View External Url" at bounding box center [1009, 541] width 83 height 15
click at [1011, 672] on link "View External Url" at bounding box center [1009, 673] width 83 height 15
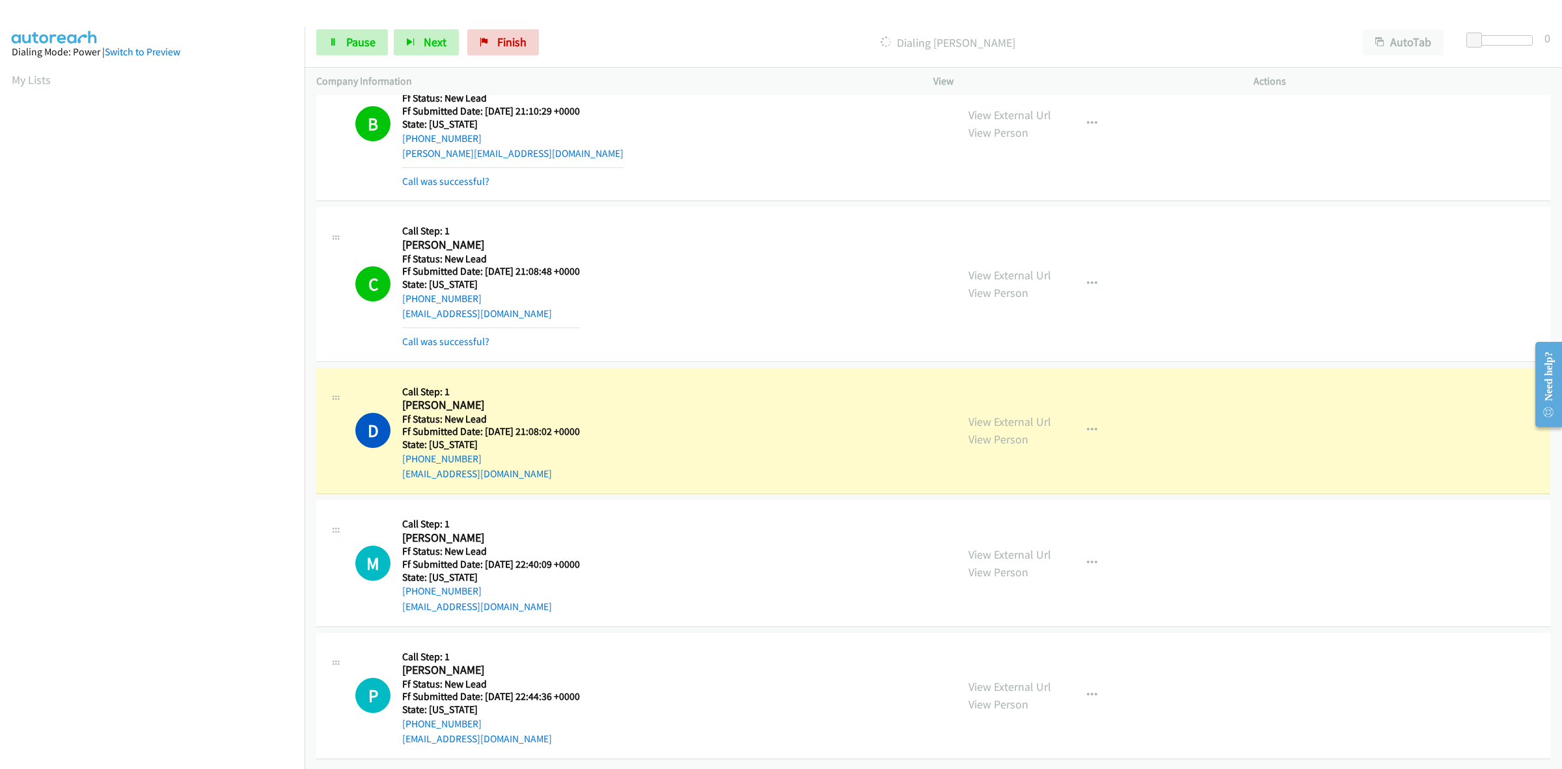
scroll to position [1026, 0]
click at [1018, 547] on link "View External Url" at bounding box center [1009, 554] width 83 height 15
click at [1007, 679] on link "View External Url" at bounding box center [1009, 686] width 83 height 15
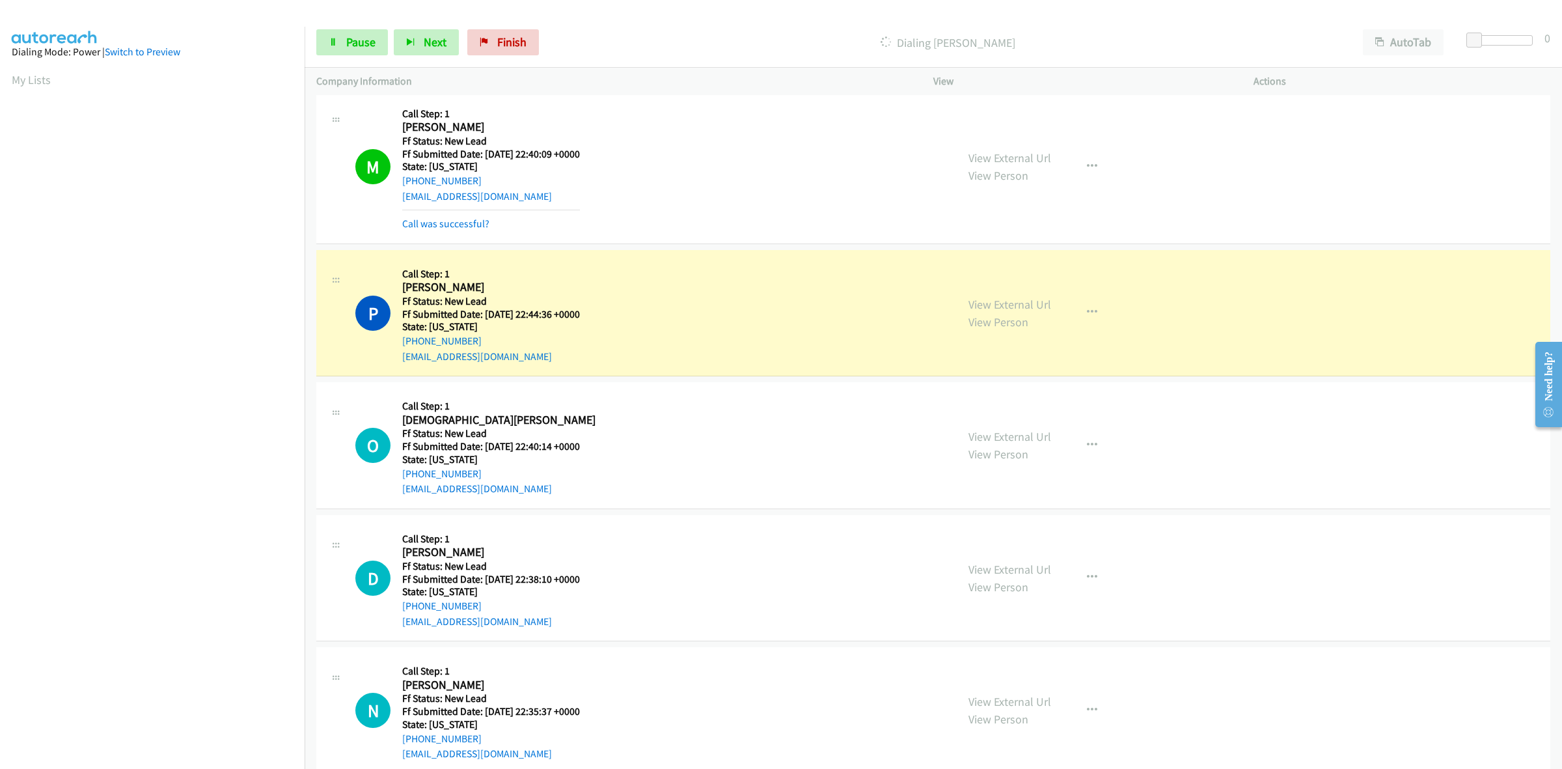
scroll to position [1479, 0]
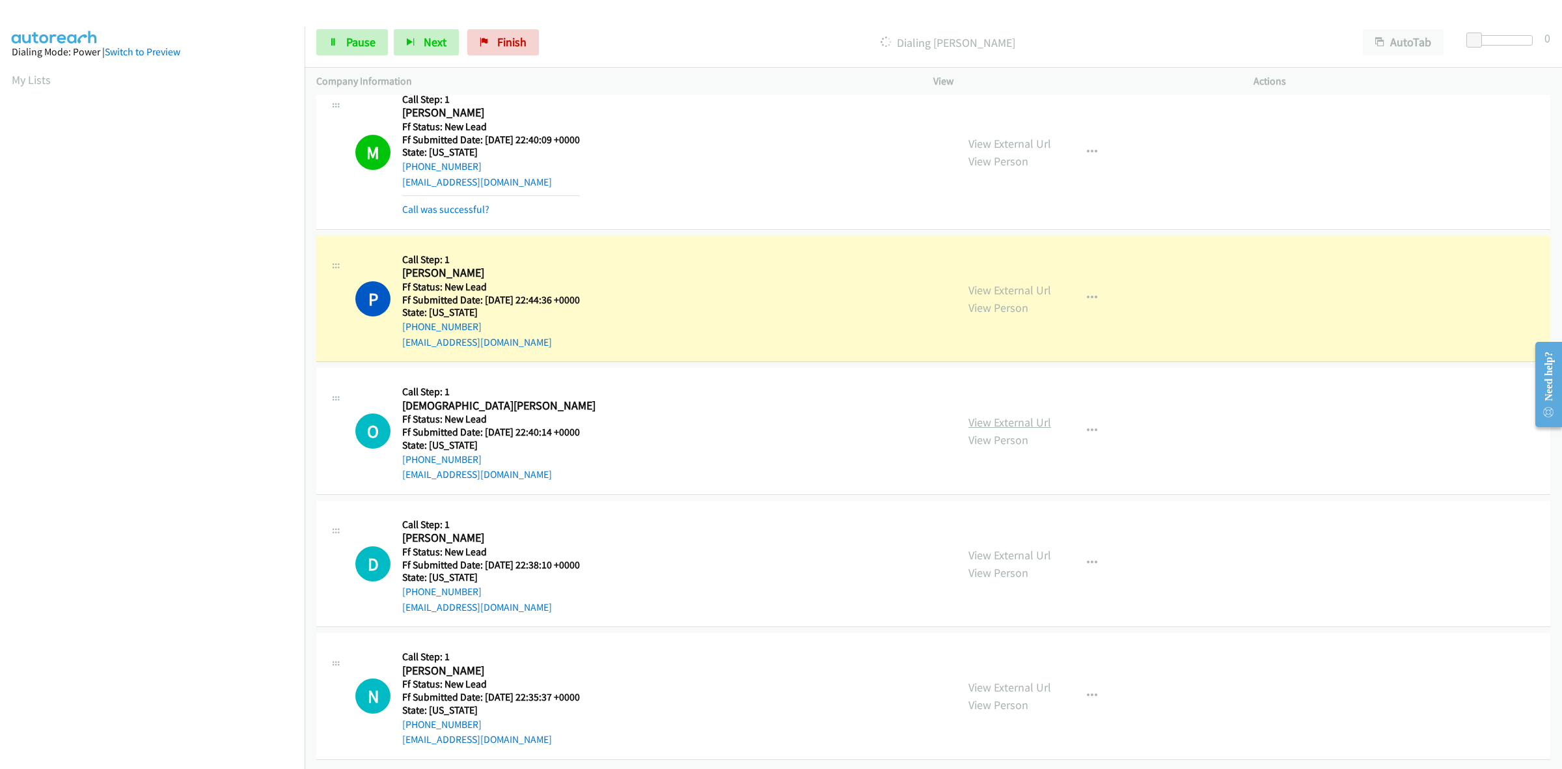
click at [1007, 415] on link "View External Url" at bounding box center [1009, 422] width 83 height 15
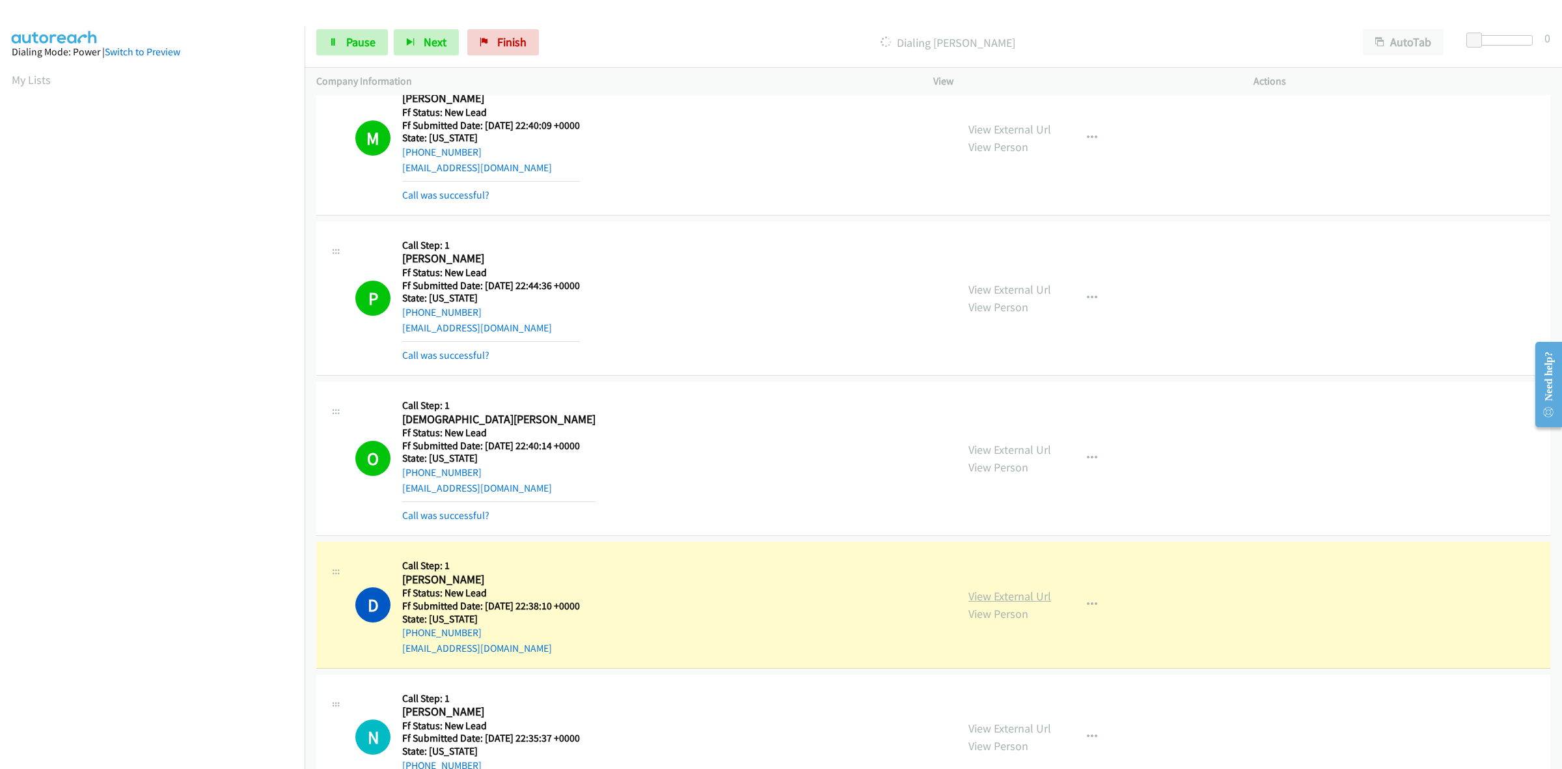
click at [1028, 599] on link "View External Url" at bounding box center [1009, 595] width 83 height 15
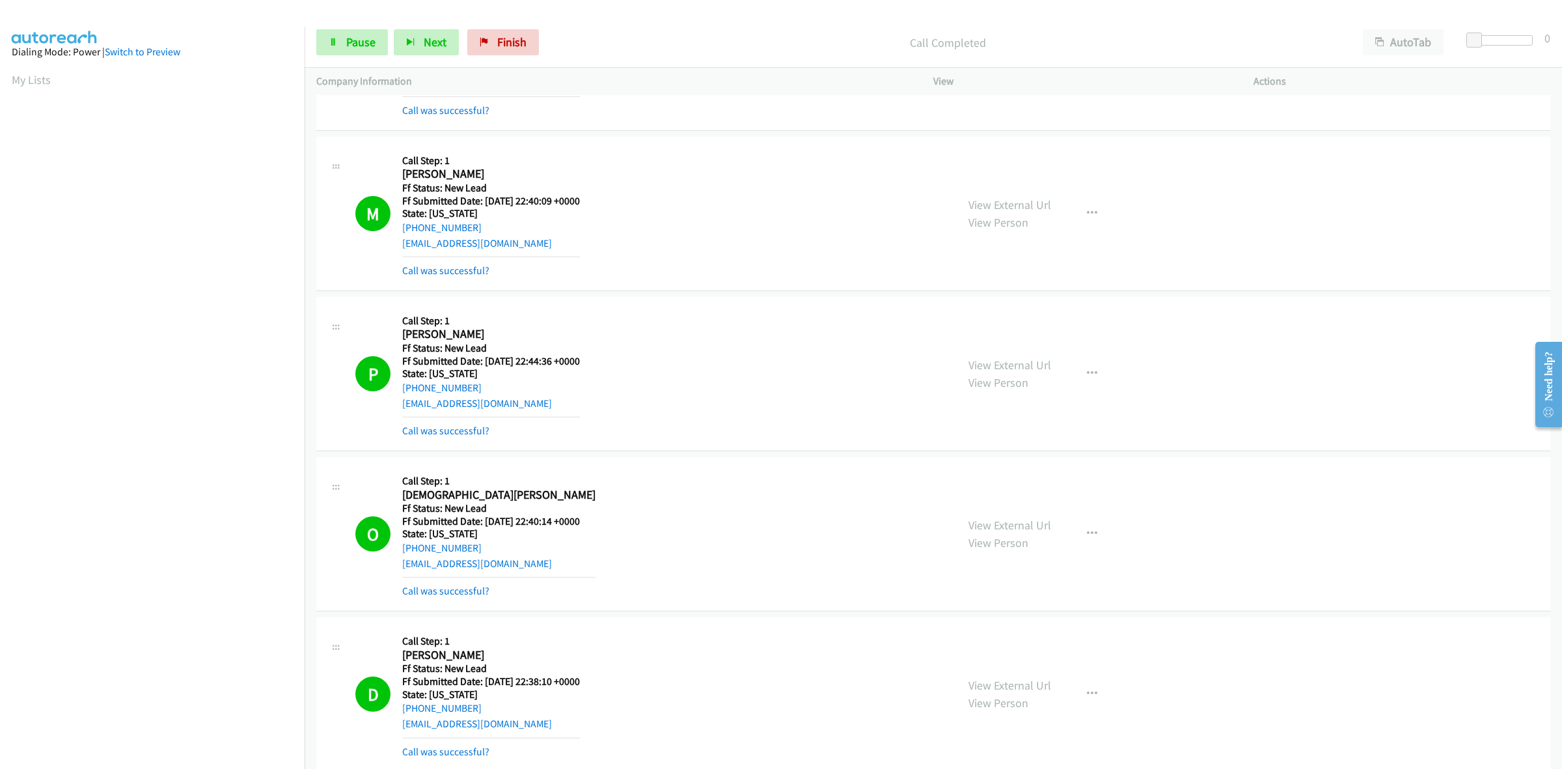
scroll to position [1641, 0]
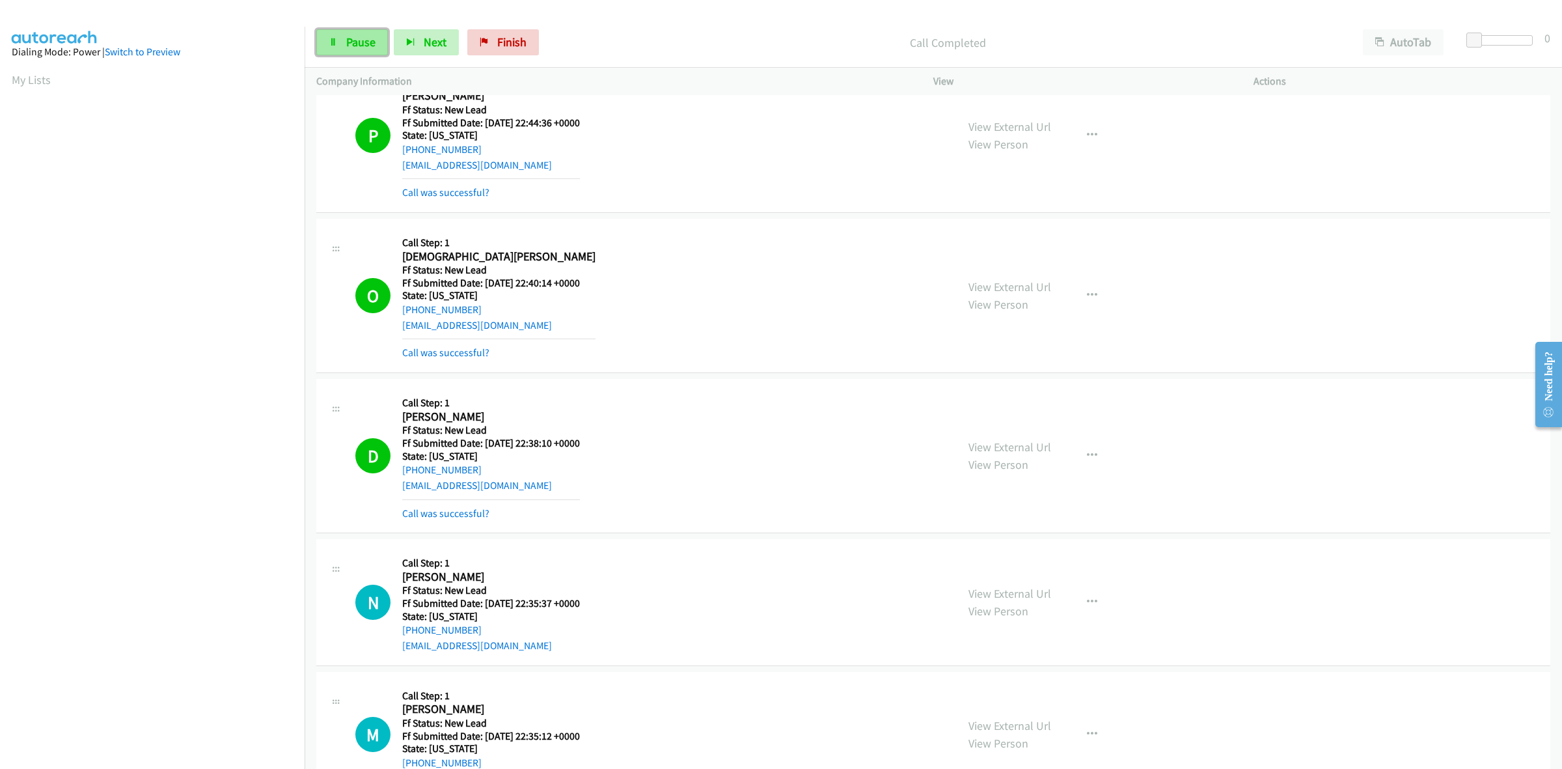
click at [355, 33] on link "Pause" at bounding box center [352, 42] width 72 height 26
click at [526, 41] on span "Finish" at bounding box center [533, 41] width 29 height 15
